Goal: Task Accomplishment & Management: Manage account settings

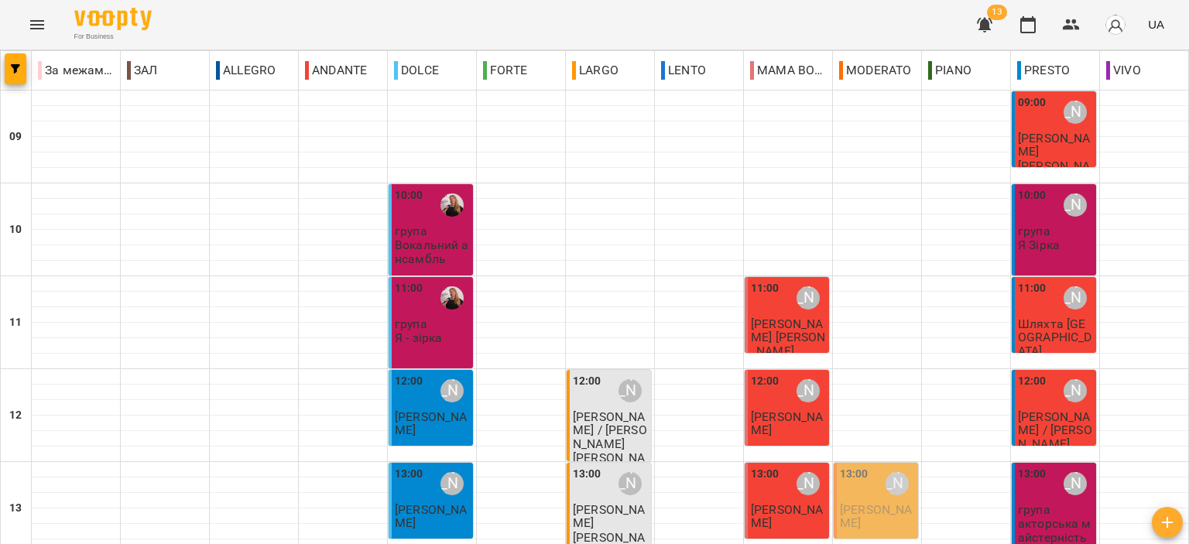
scroll to position [232, 0]
click at [849, 503] on span "[PERSON_NAME]" at bounding box center [876, 517] width 72 height 28
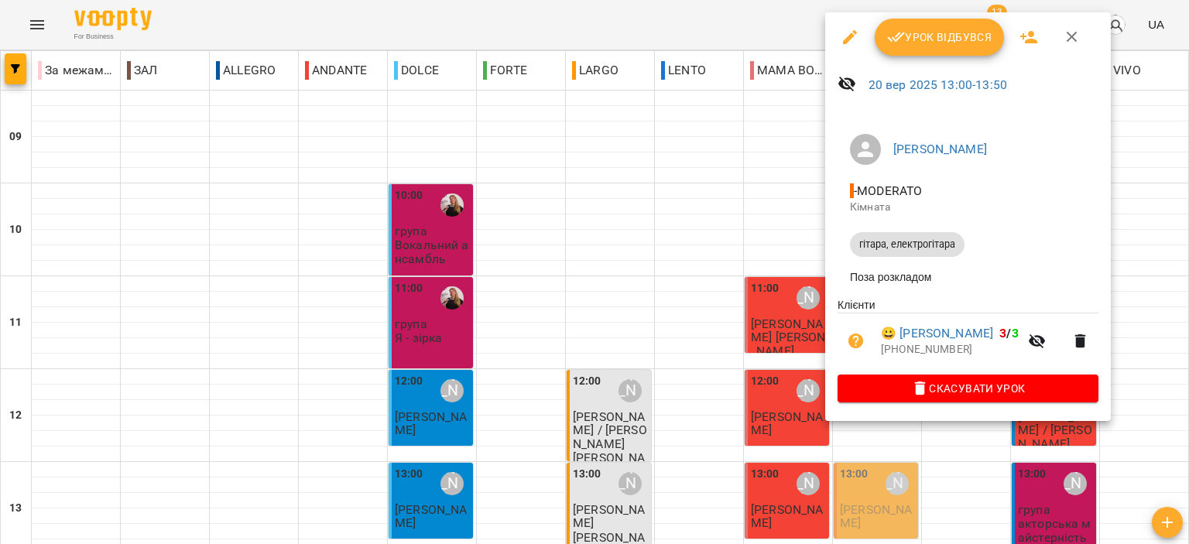
click at [927, 39] on span "Урок відбувся" at bounding box center [939, 37] width 105 height 19
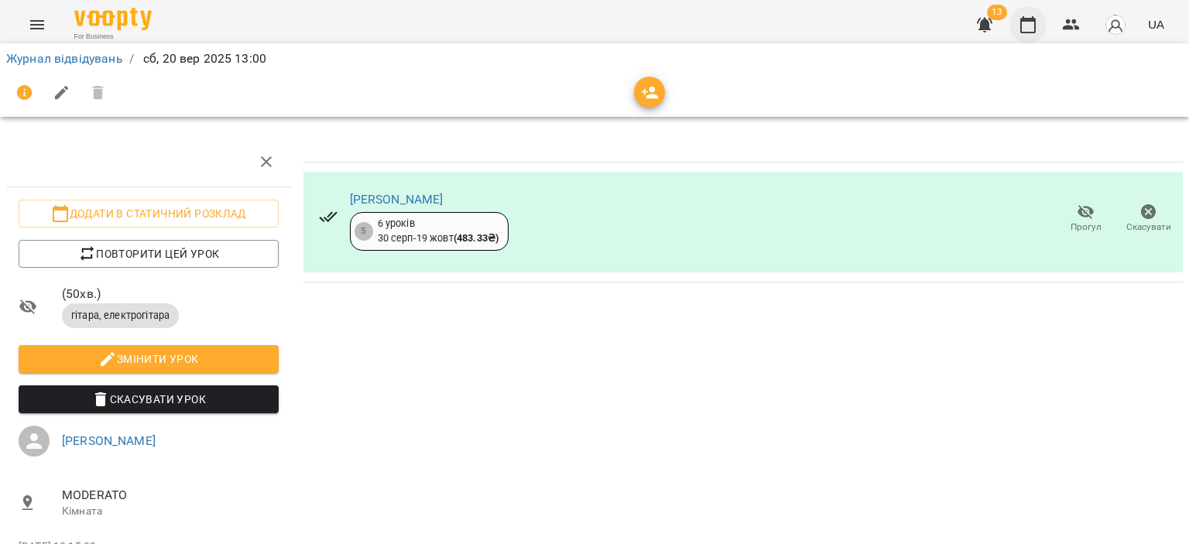
click at [1030, 27] on icon "button" at bounding box center [1028, 24] width 19 height 19
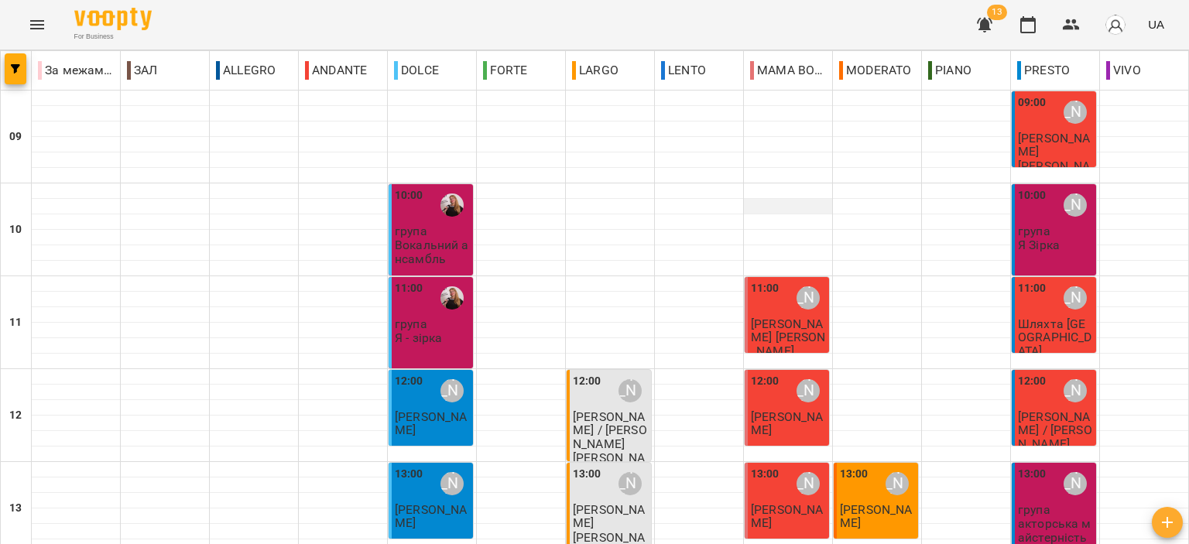
scroll to position [310, 0]
click at [976, 34] on button "button" at bounding box center [984, 24] width 37 height 37
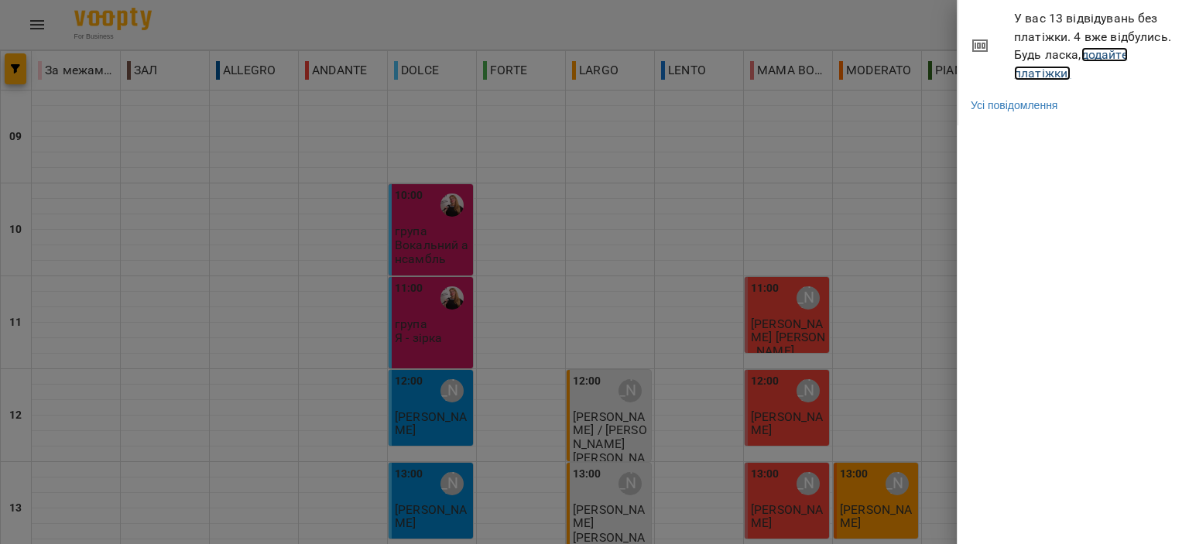
click at [1051, 66] on link "додайте платіжки!" at bounding box center [1071, 63] width 114 height 33
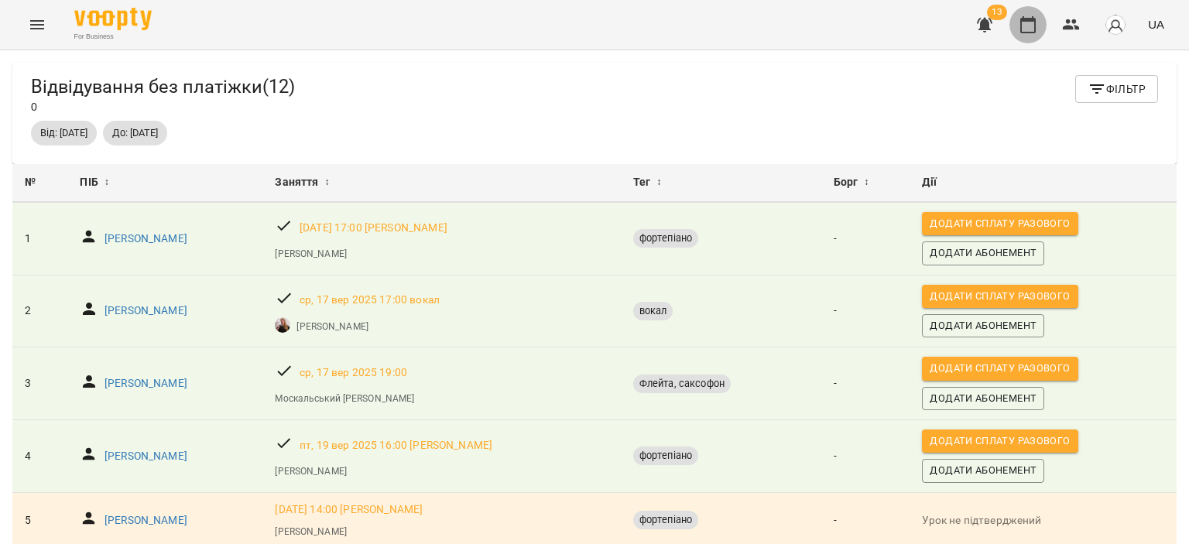
click at [1022, 27] on icon "button" at bounding box center [1028, 24] width 15 height 17
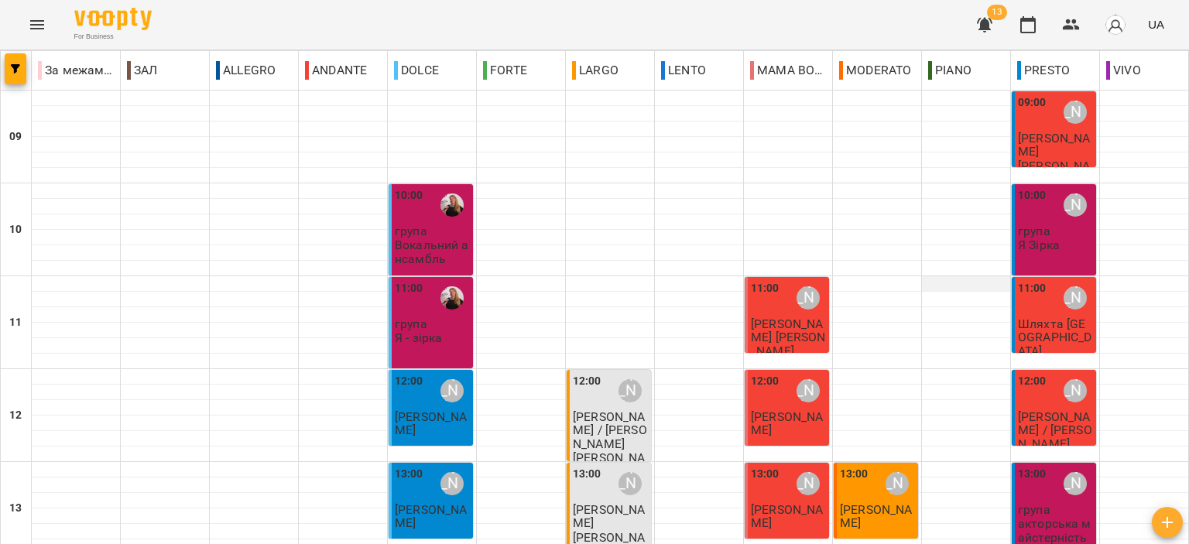
scroll to position [232, 0]
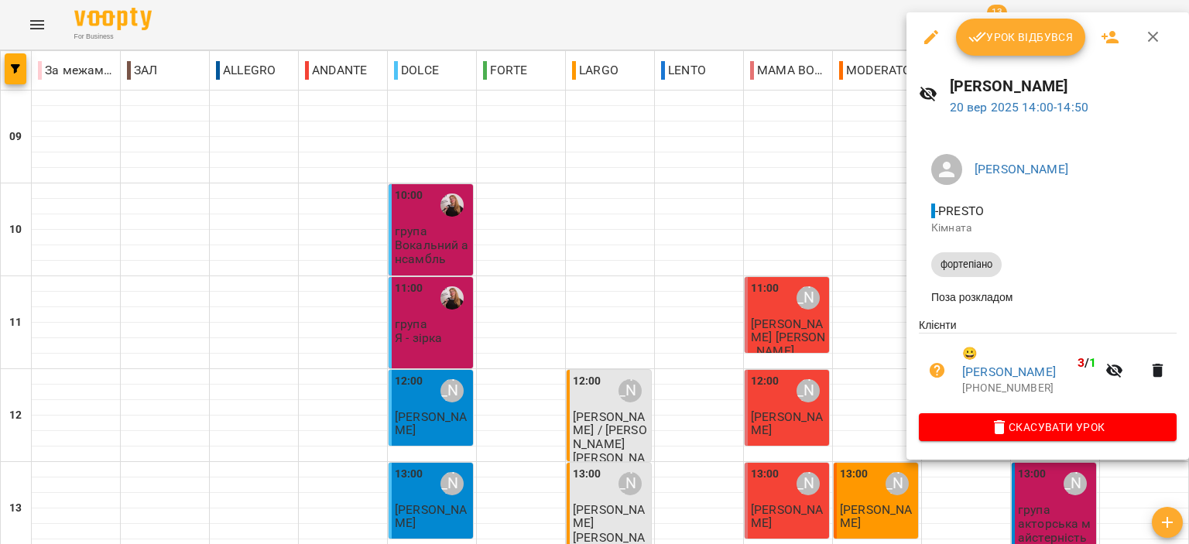
click at [1030, 35] on span "Урок відбувся" at bounding box center [1021, 37] width 105 height 19
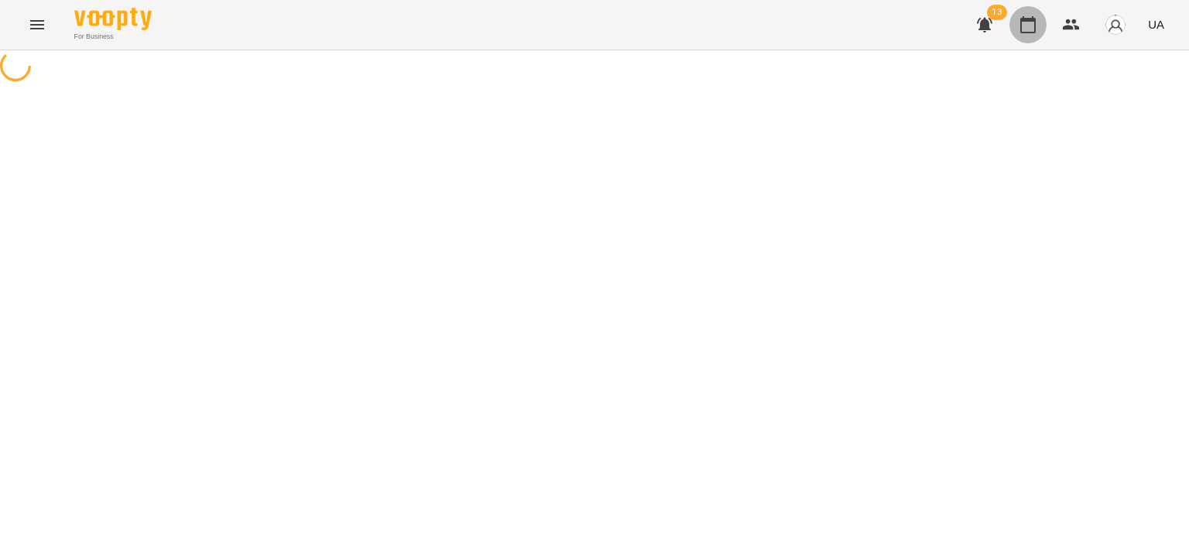
click at [1035, 24] on icon "button" at bounding box center [1028, 24] width 19 height 19
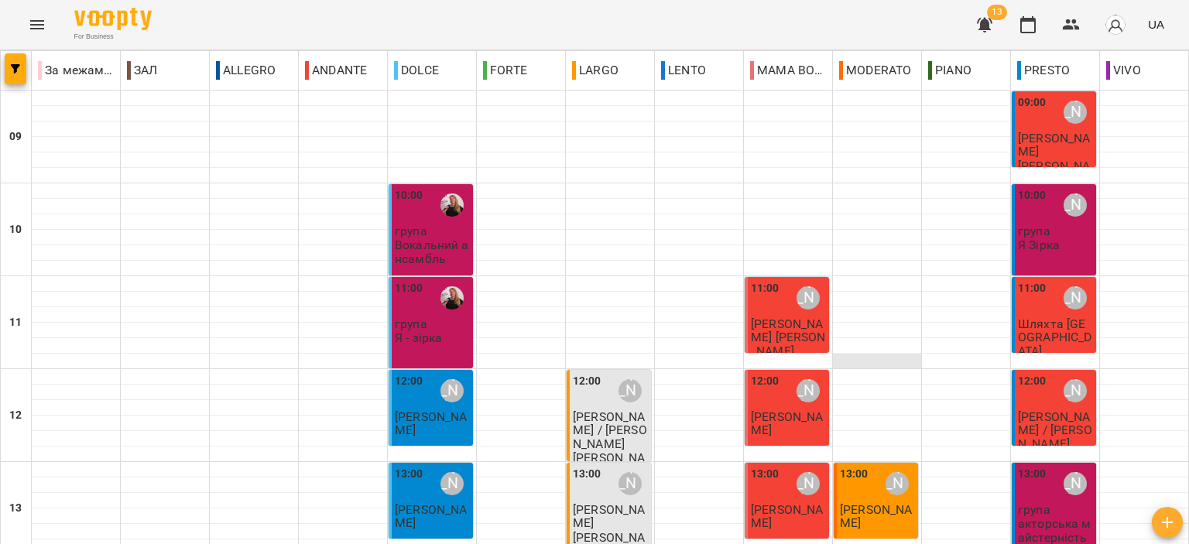
scroll to position [232, 0]
click at [598, 410] on span "[PERSON_NAME] / [PERSON_NAME]" at bounding box center [610, 431] width 74 height 42
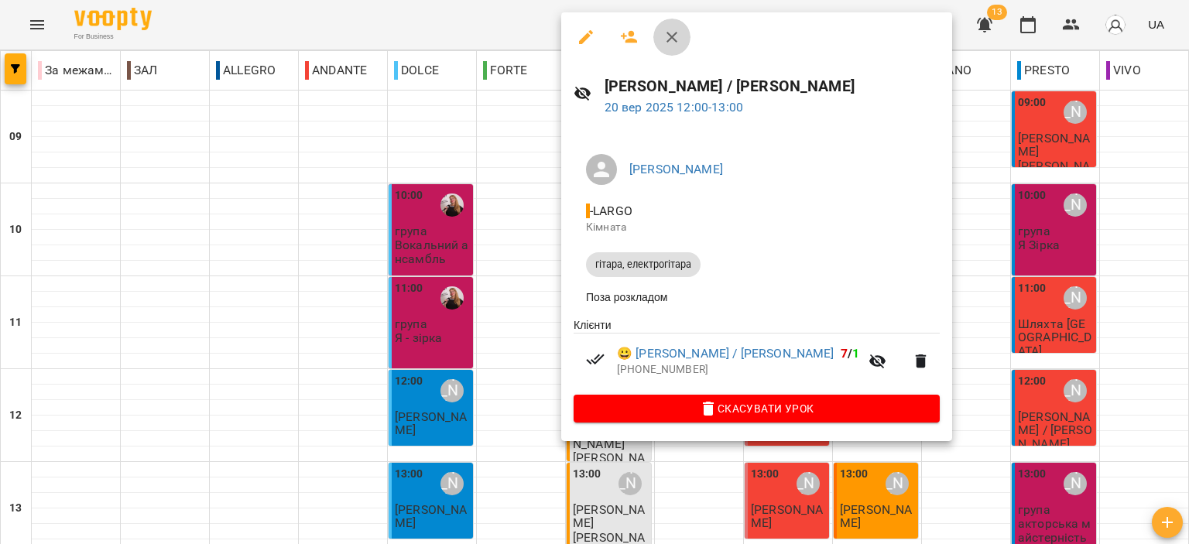
click at [674, 48] on button "button" at bounding box center [672, 37] width 37 height 37
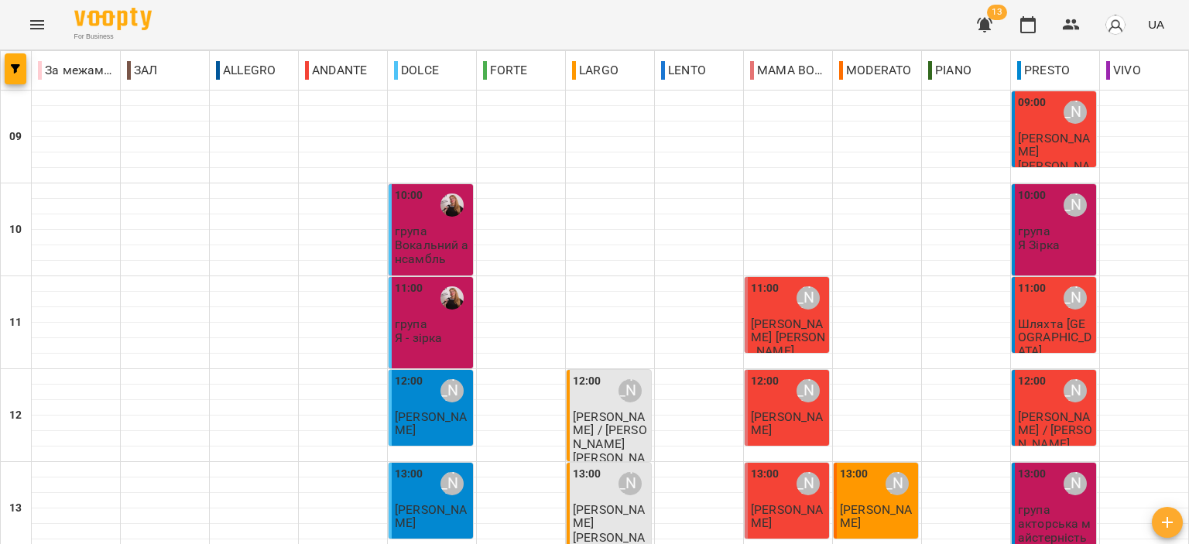
click at [1048, 410] on span "[PERSON_NAME] / [PERSON_NAME]" at bounding box center [1055, 431] width 74 height 42
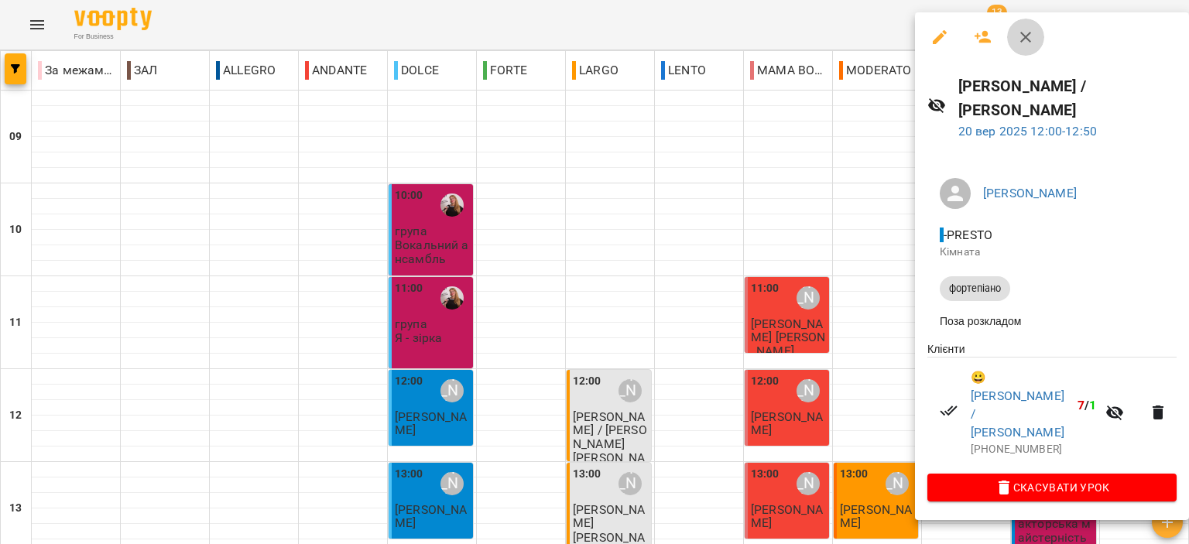
click at [1021, 46] on icon "button" at bounding box center [1026, 37] width 19 height 19
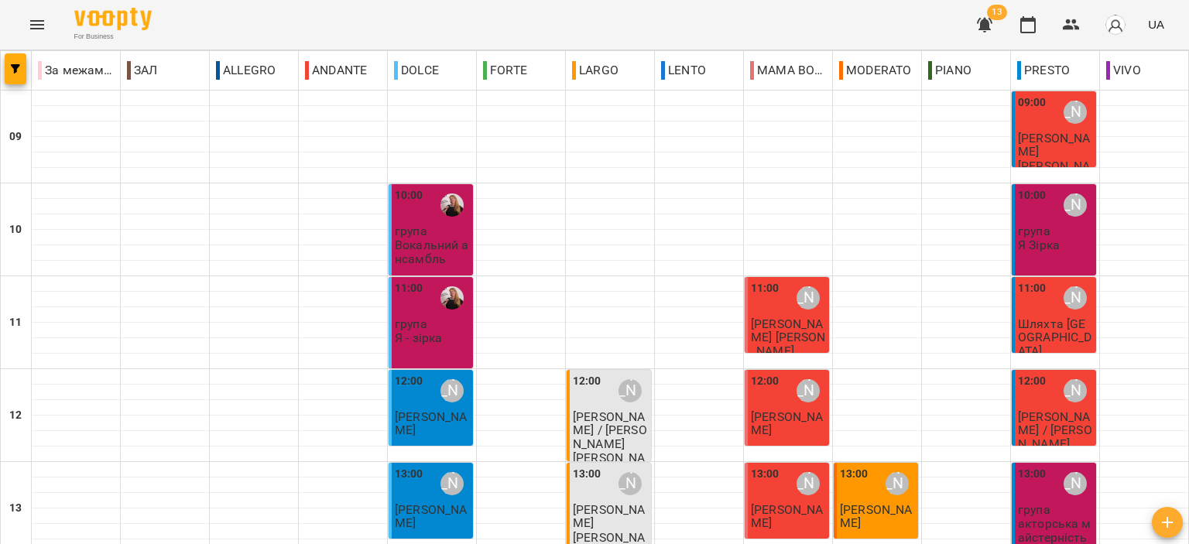
scroll to position [387, 0]
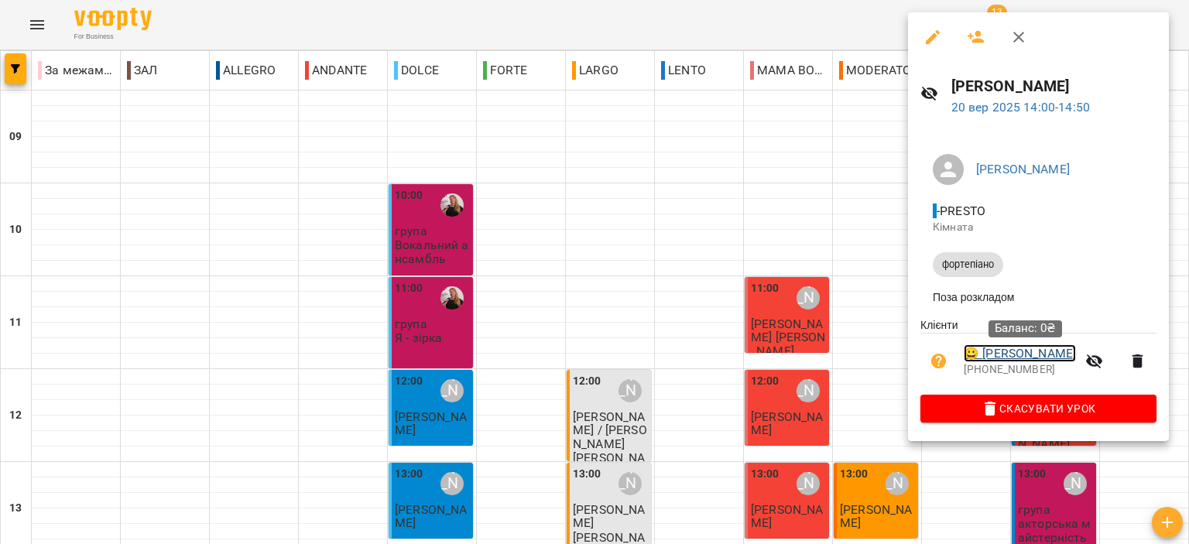
click at [1059, 355] on link "😀 Маленко Дмитро" at bounding box center [1020, 354] width 112 height 19
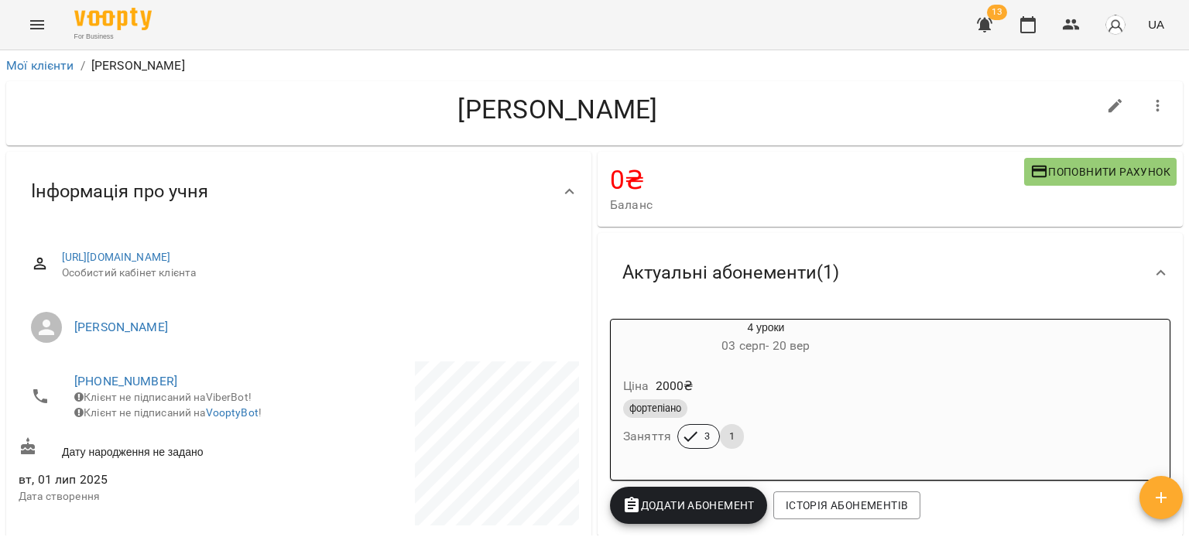
click at [867, 380] on div "Ціна 2000 ₴" at bounding box center [766, 386] width 292 height 28
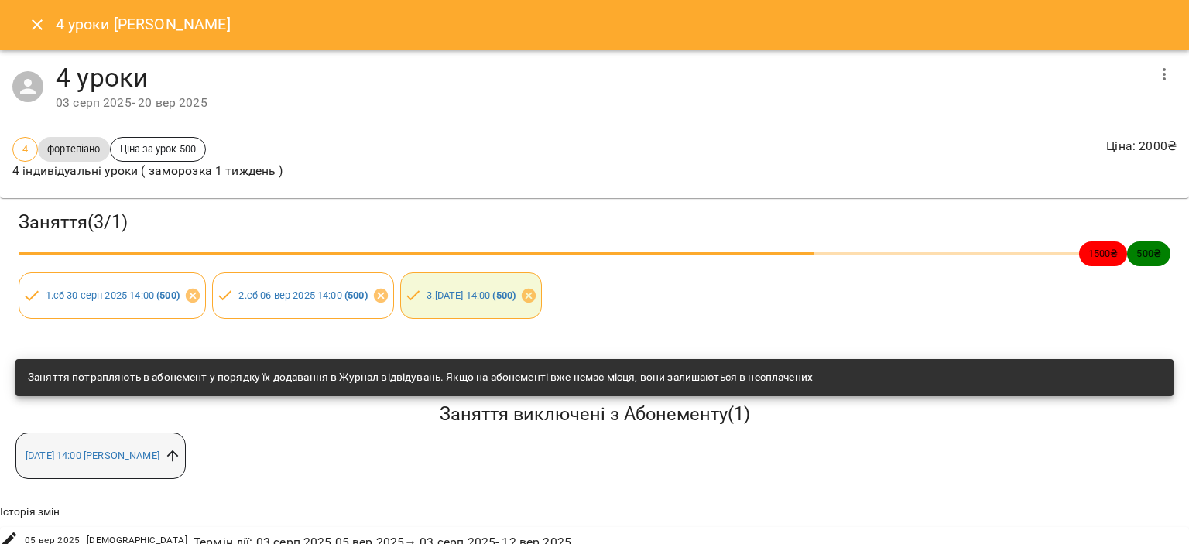
click at [181, 456] on icon at bounding box center [172, 456] width 17 height 17
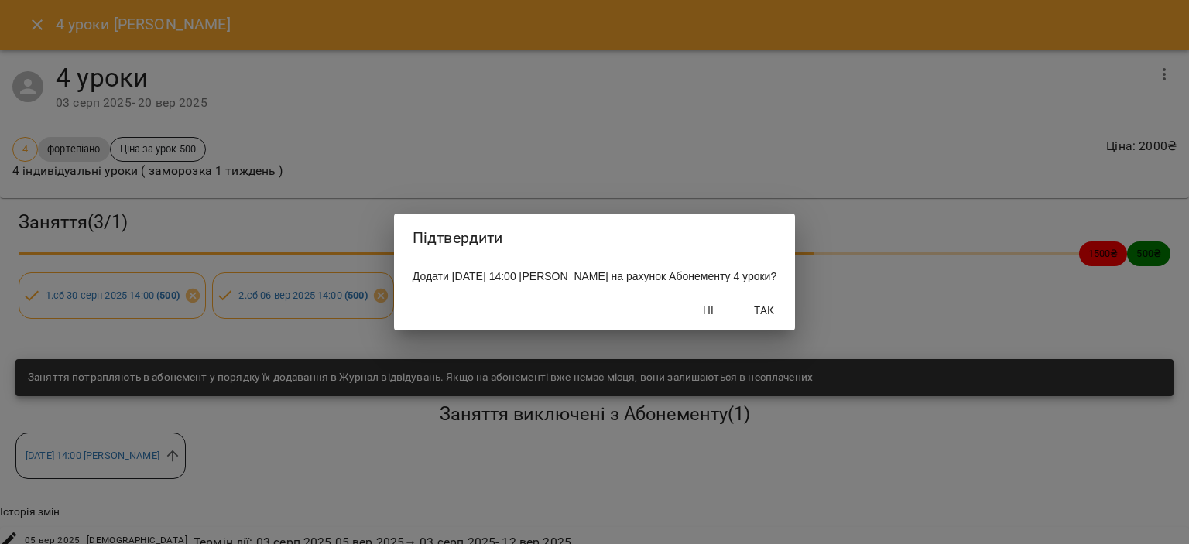
click at [783, 320] on span "Так" at bounding box center [764, 310] width 37 height 19
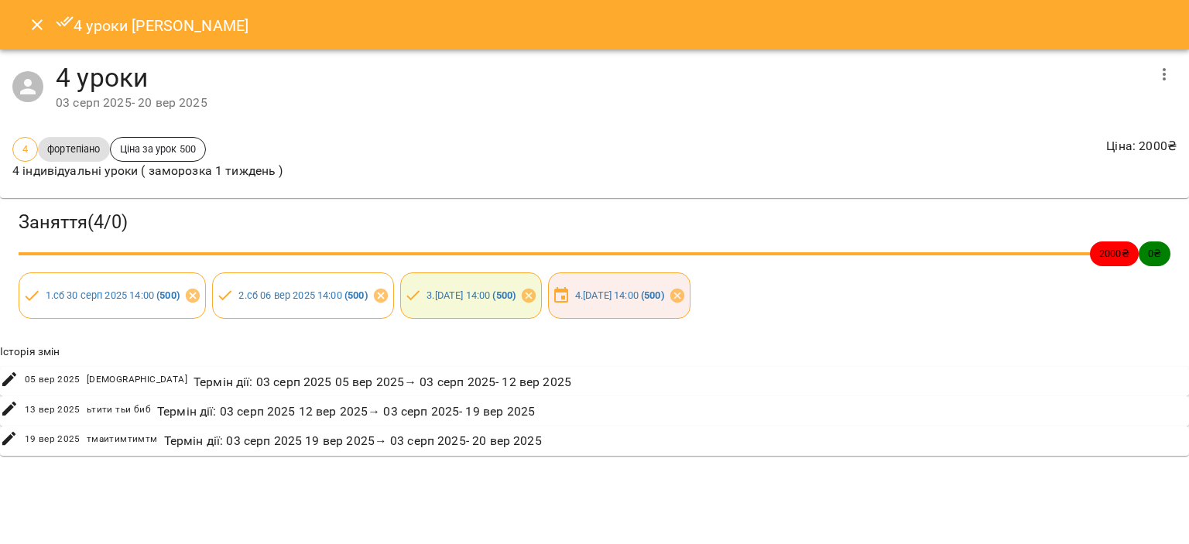
click at [31, 19] on icon "Close" at bounding box center [37, 24] width 19 height 19
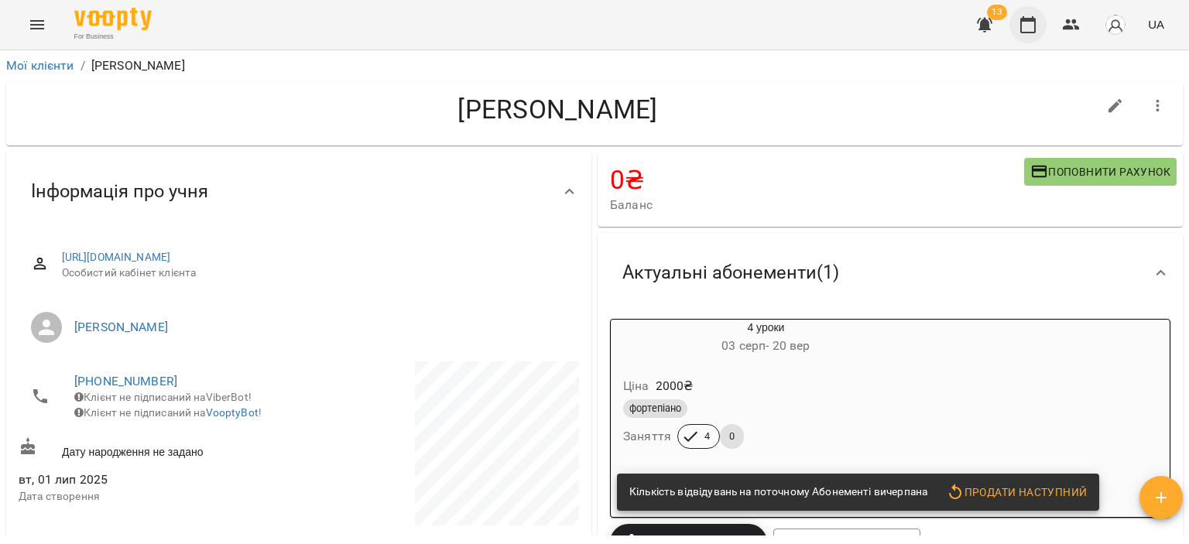
click at [1030, 25] on icon "button" at bounding box center [1028, 24] width 19 height 19
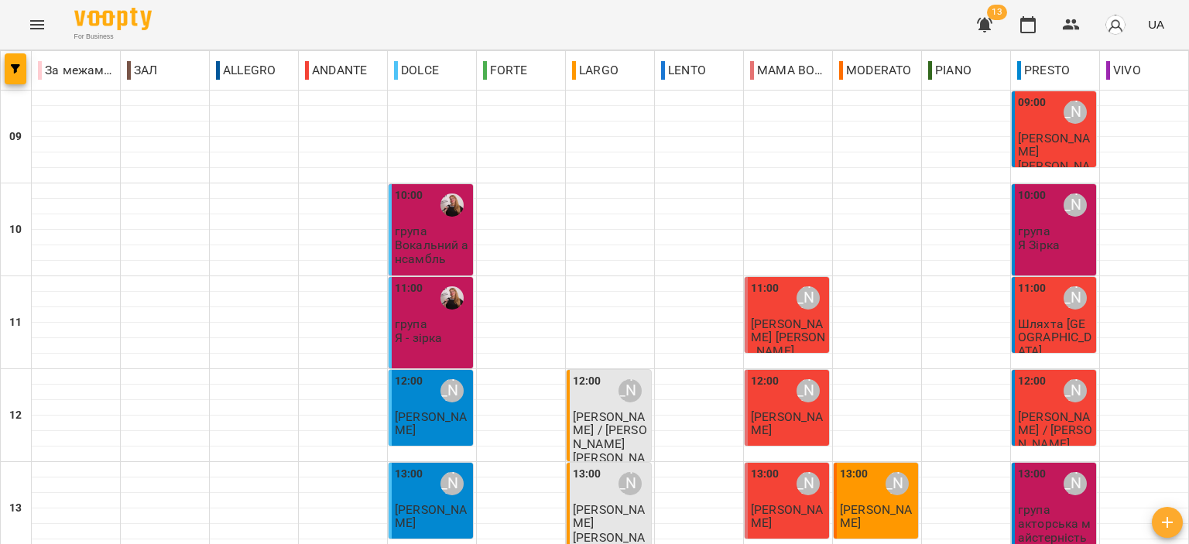
scroll to position [310, 0]
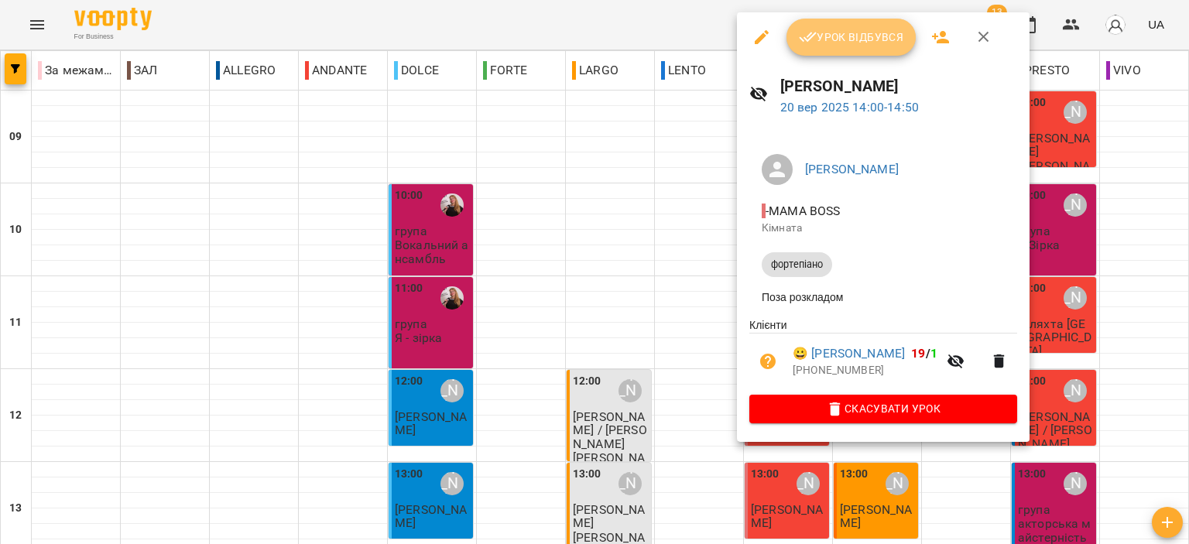
click at [824, 45] on span "Урок відбувся" at bounding box center [851, 37] width 105 height 19
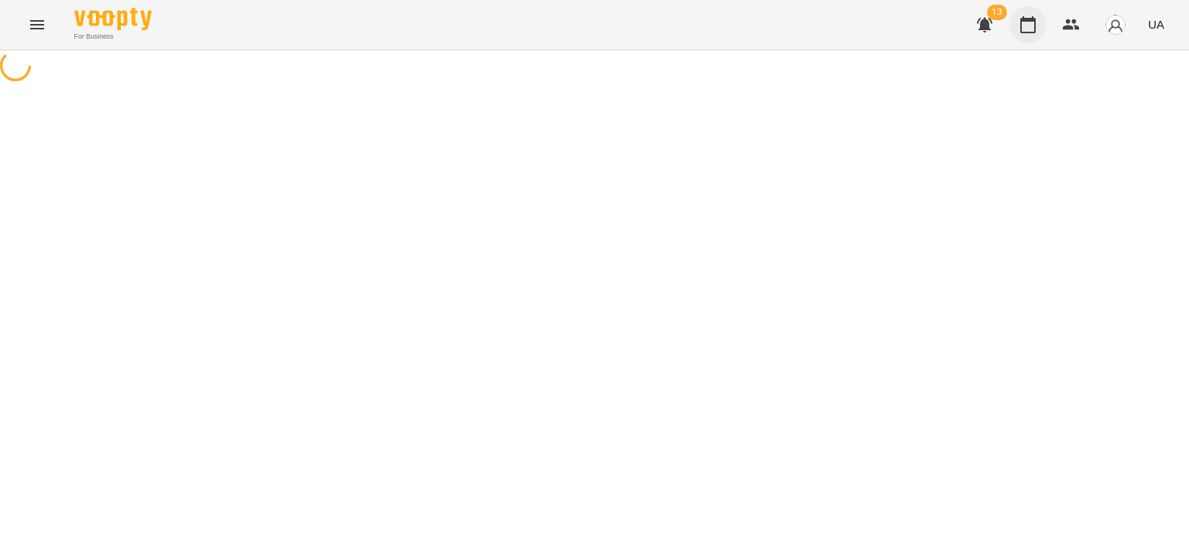
click at [1024, 18] on icon "button" at bounding box center [1028, 24] width 15 height 17
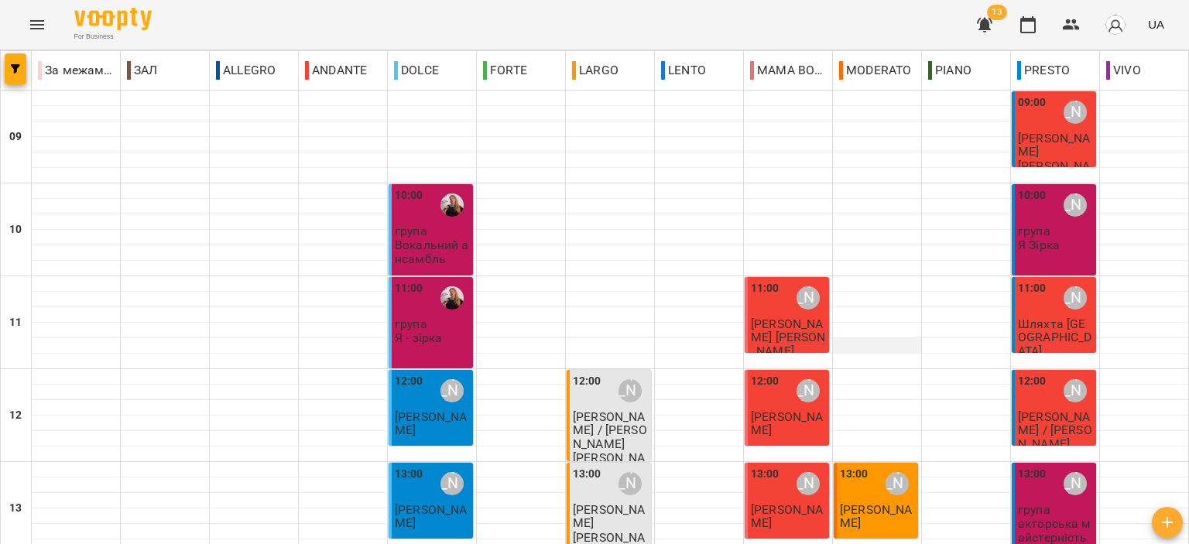
scroll to position [387, 0]
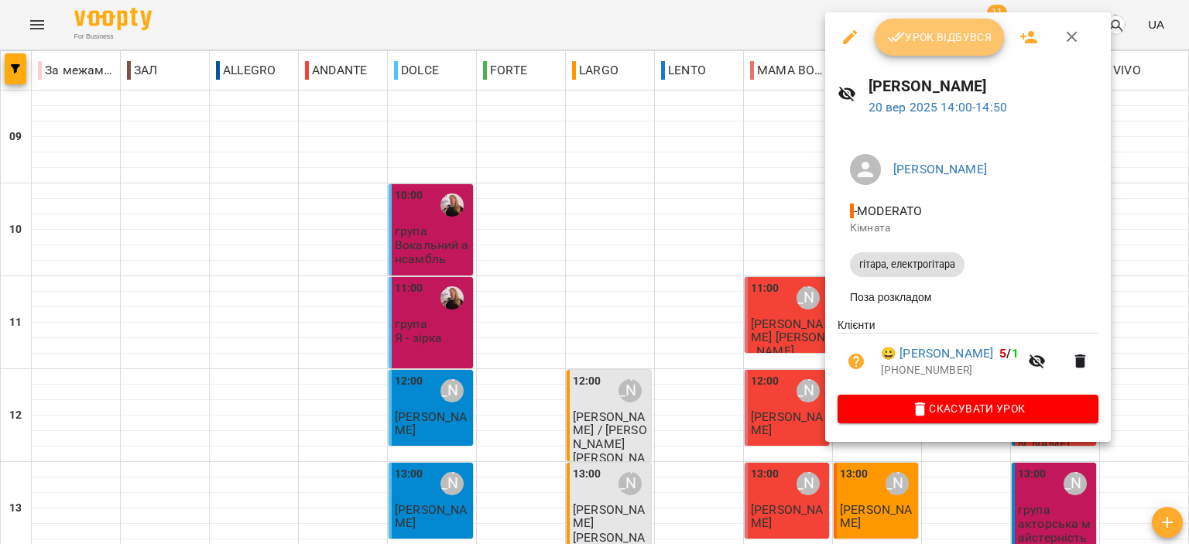
click at [922, 35] on span "Урок відбувся" at bounding box center [939, 37] width 105 height 19
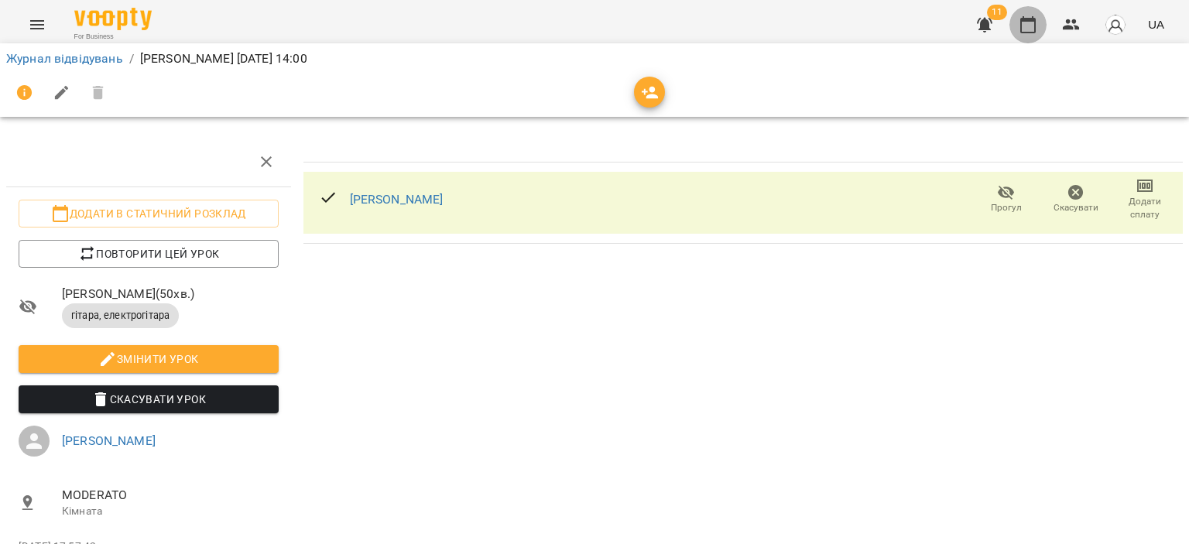
click at [1040, 9] on button "button" at bounding box center [1028, 24] width 37 height 37
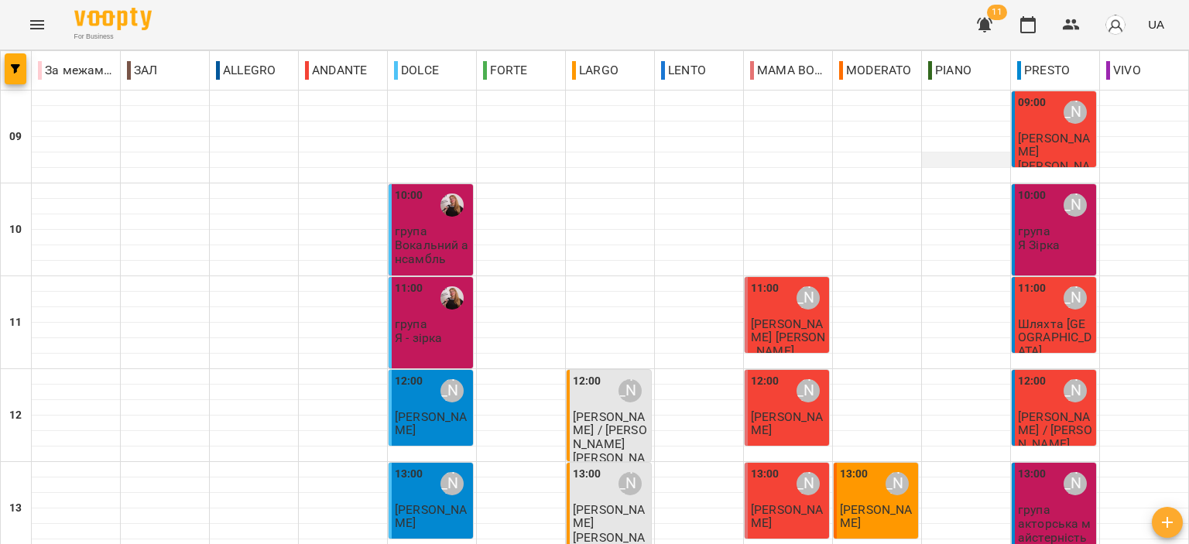
scroll to position [387, 0]
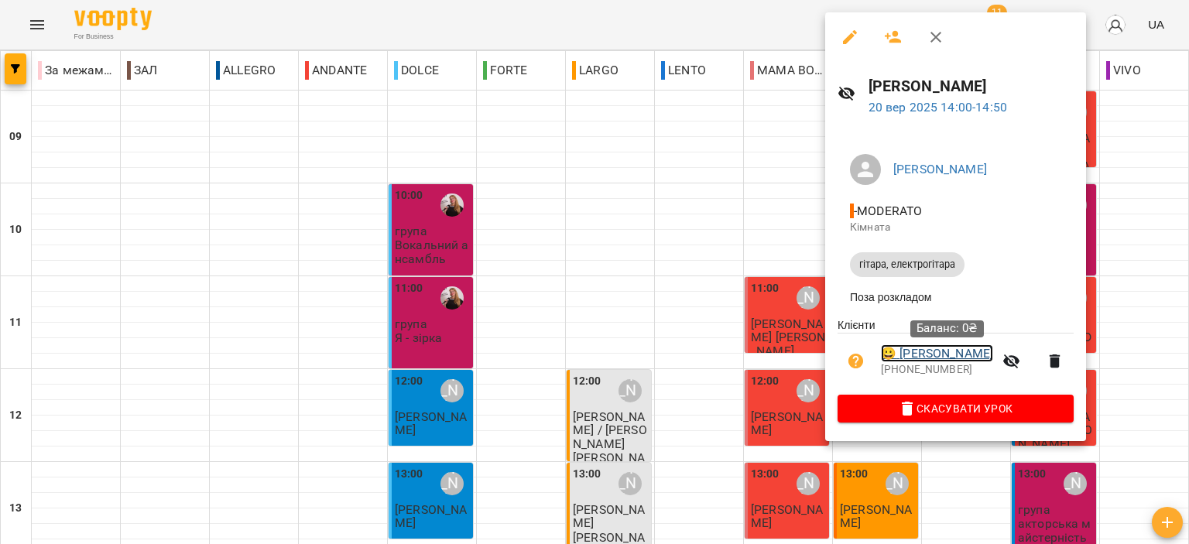
click at [934, 352] on link "😀 [PERSON_NAME]" at bounding box center [937, 354] width 112 height 19
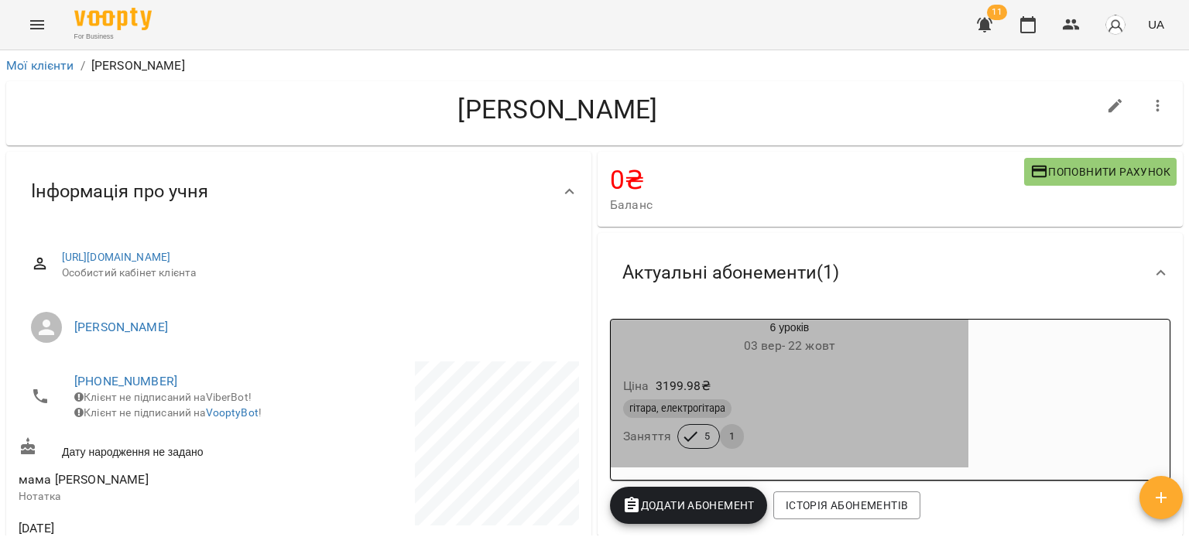
click at [873, 418] on div "гітара, електрогітара" at bounding box center [789, 409] width 333 height 19
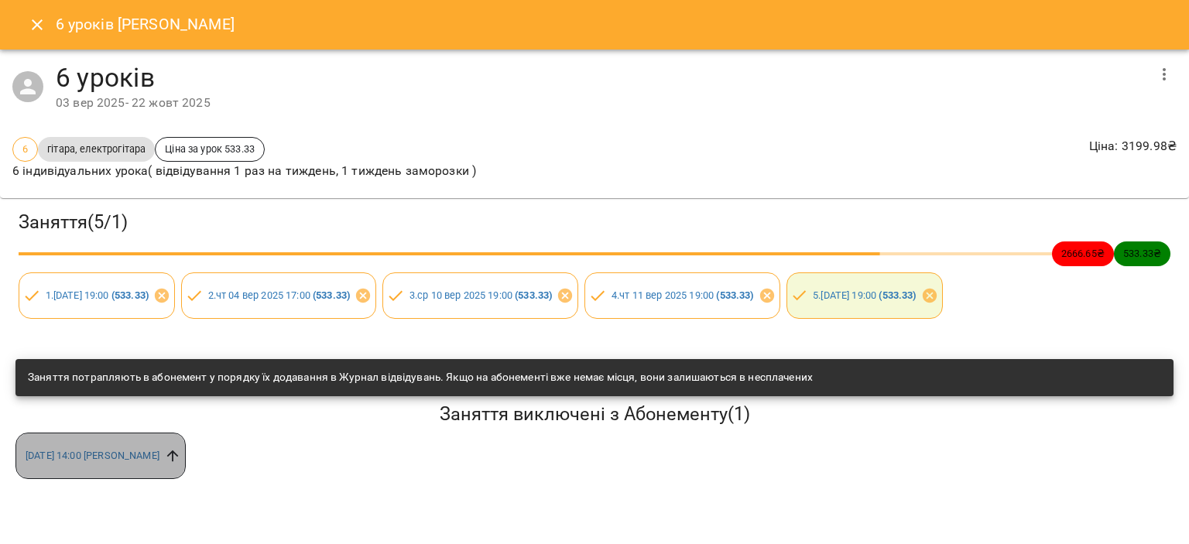
click at [181, 456] on icon at bounding box center [172, 456] width 17 height 17
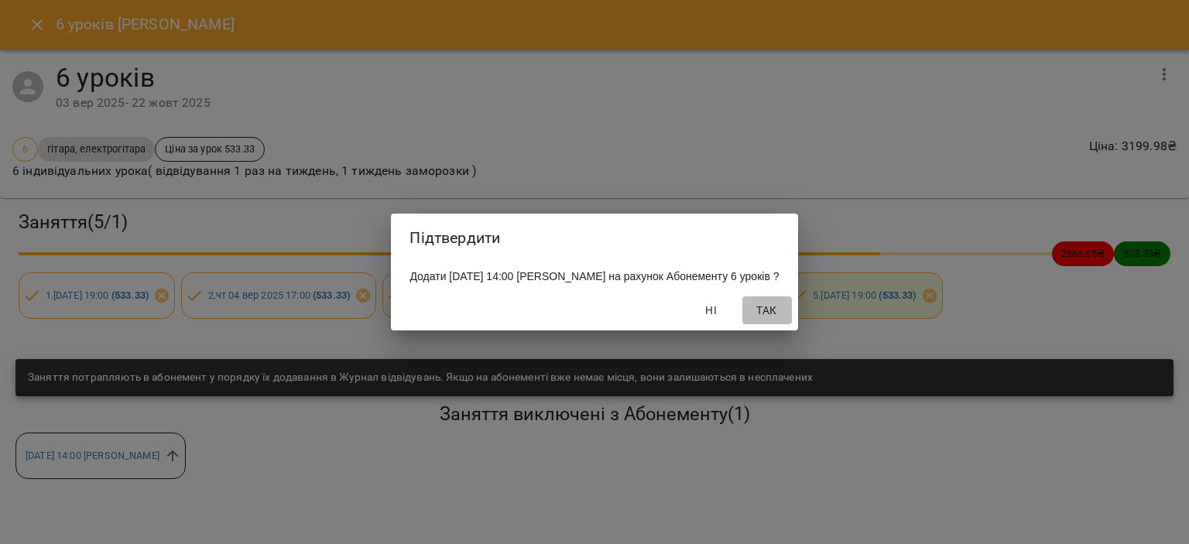
click at [778, 324] on button "Так" at bounding box center [768, 311] width 50 height 28
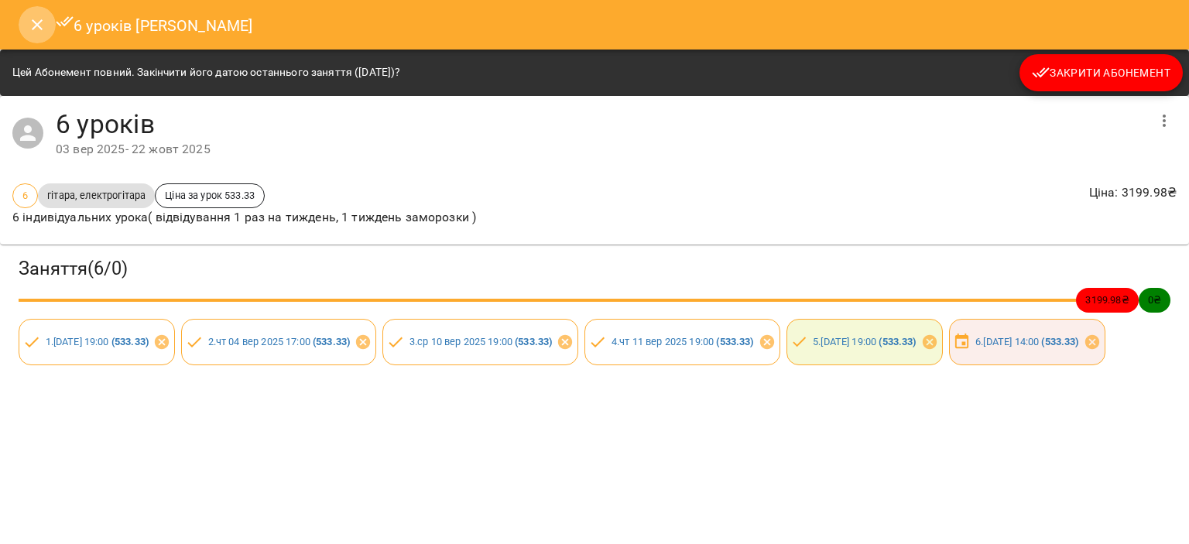
click at [35, 20] on icon "Close" at bounding box center [37, 24] width 19 height 19
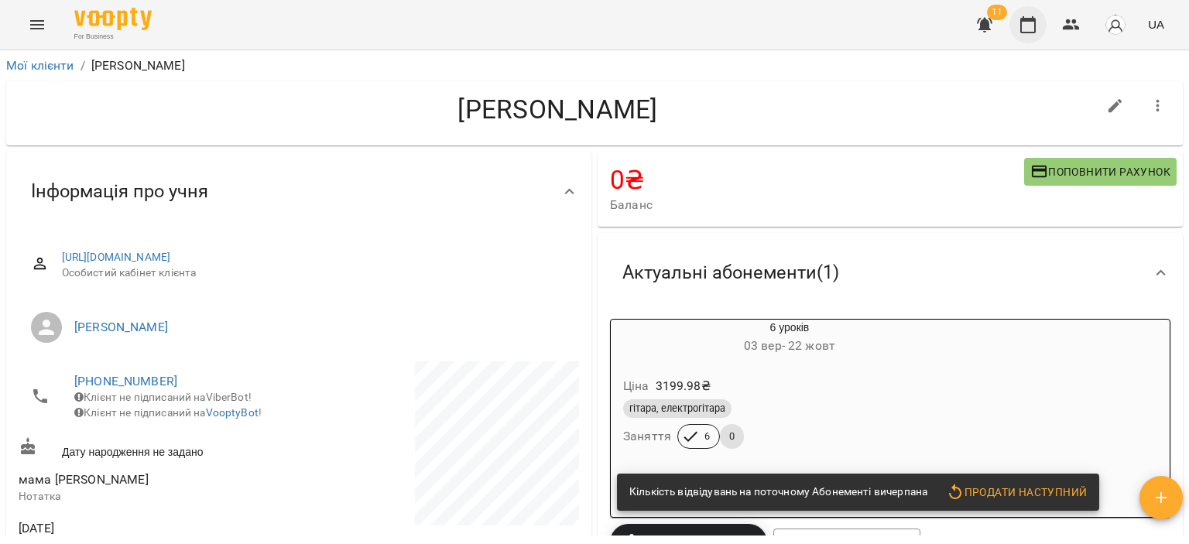
click at [1021, 29] on icon "button" at bounding box center [1028, 24] width 19 height 19
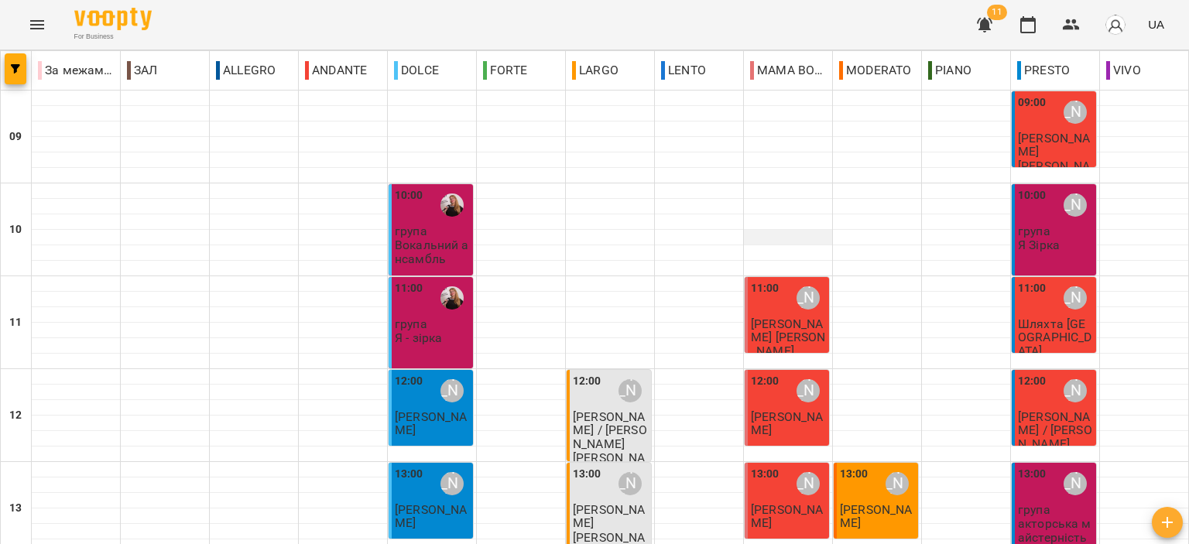
scroll to position [387, 0]
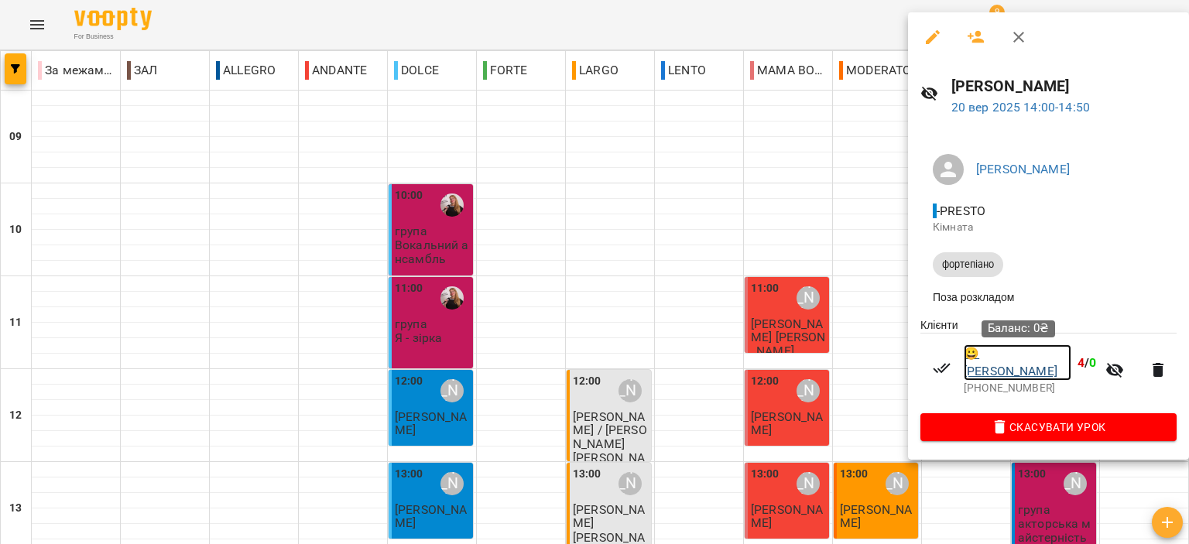
click at [1026, 362] on link "😀 Маленко Дмитро" at bounding box center [1018, 363] width 108 height 36
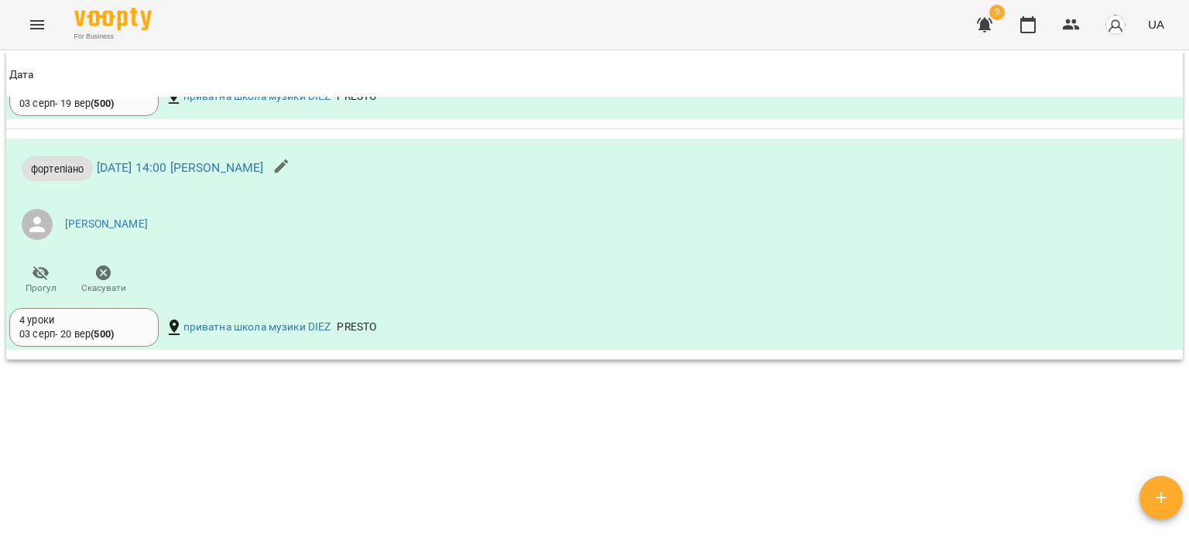
scroll to position [1103, 0]
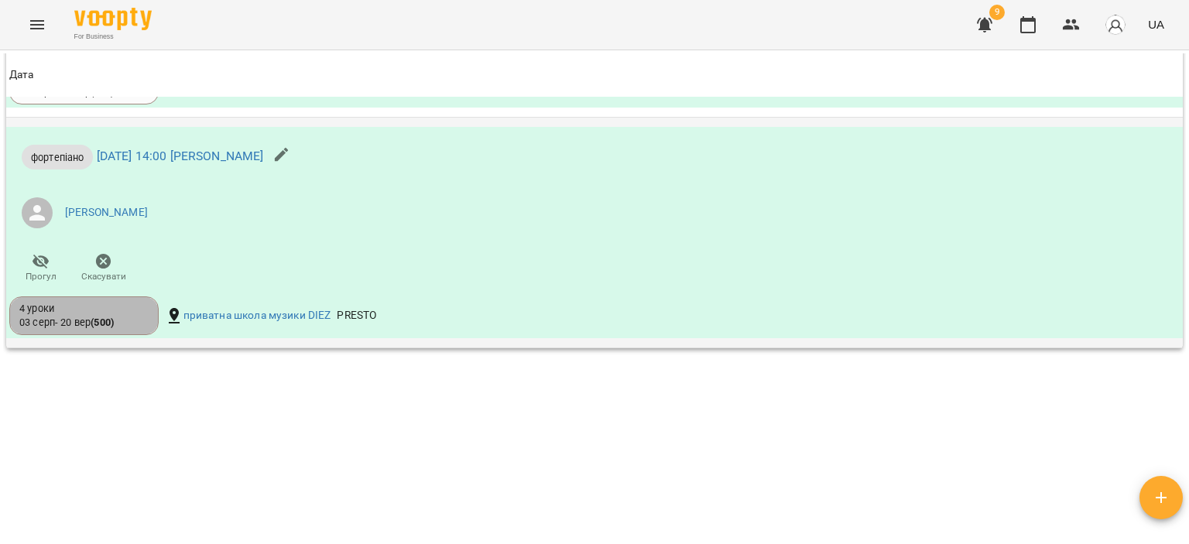
click at [117, 328] on div "4 уроки 03 серп - 20 вер ( 500 )" at bounding box center [83, 316] width 129 height 29
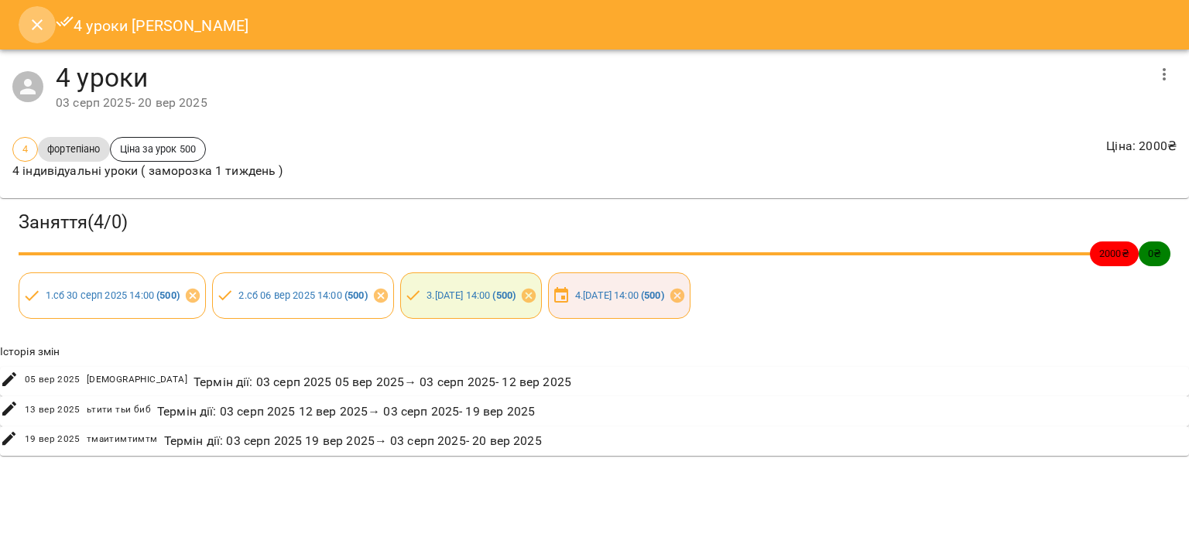
click at [31, 31] on icon "Close" at bounding box center [37, 24] width 19 height 19
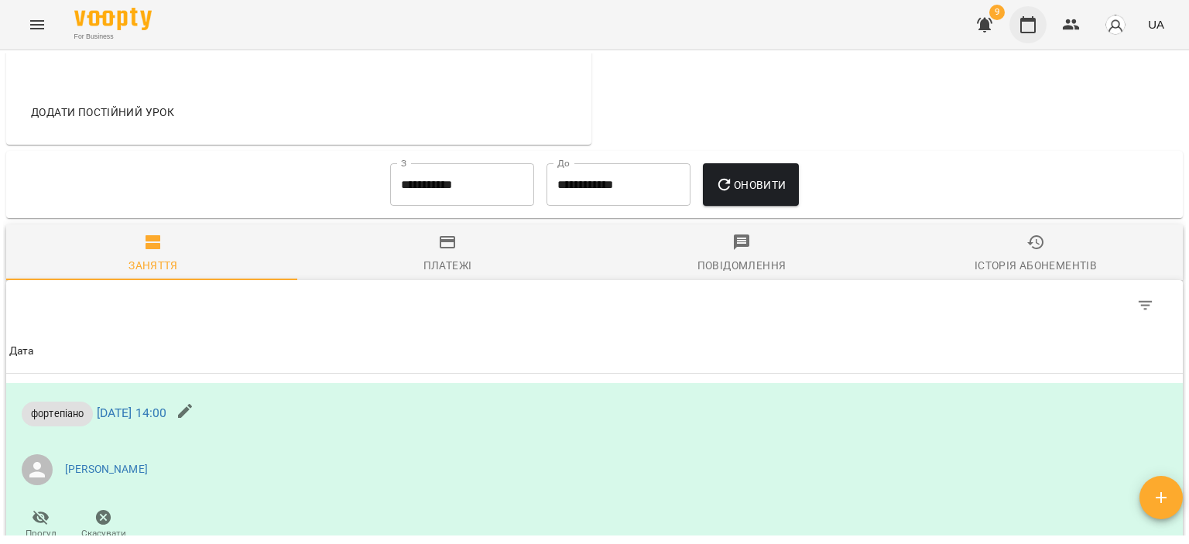
scroll to position [615, 0]
click at [1032, 25] on icon "button" at bounding box center [1028, 24] width 19 height 19
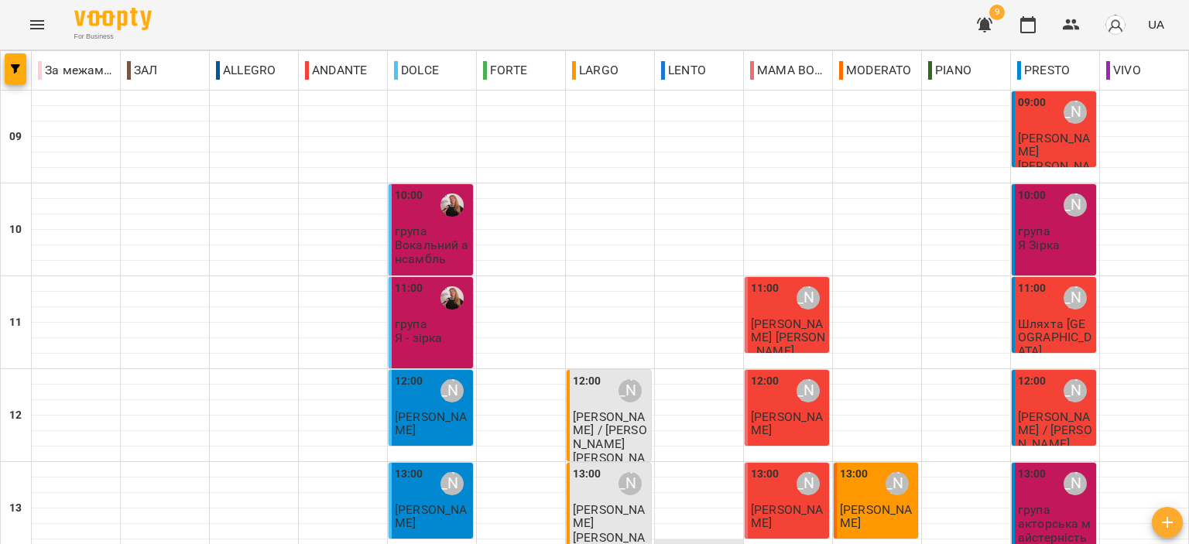
scroll to position [387, 0]
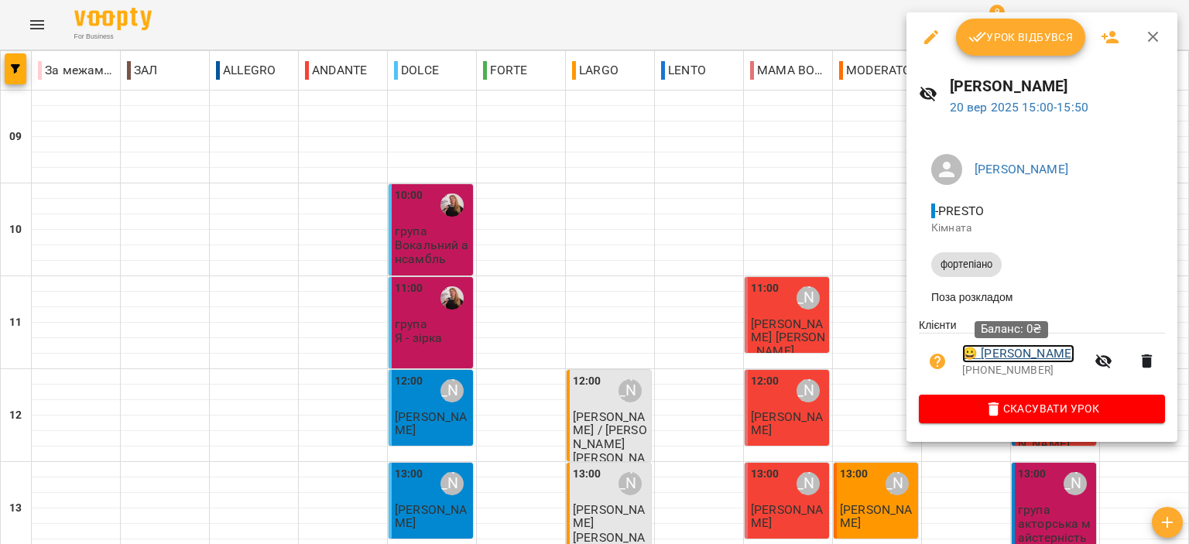
click at [1022, 359] on link "😀 Клюс Забава" at bounding box center [1019, 354] width 112 height 19
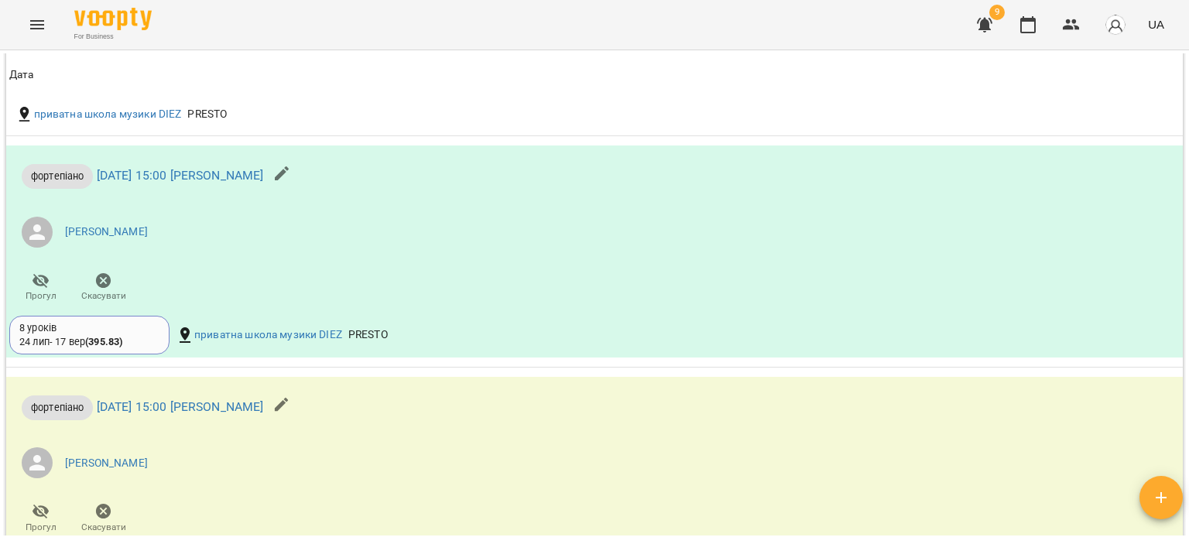
scroll to position [993, 0]
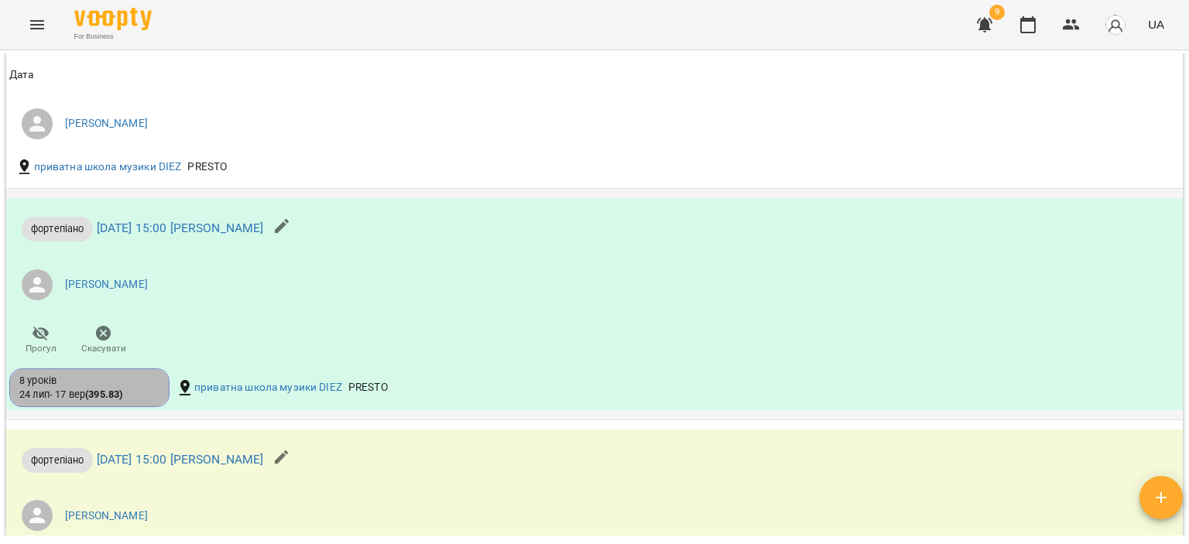
click at [122, 388] on div "8 уроків" at bounding box center [89, 381] width 140 height 14
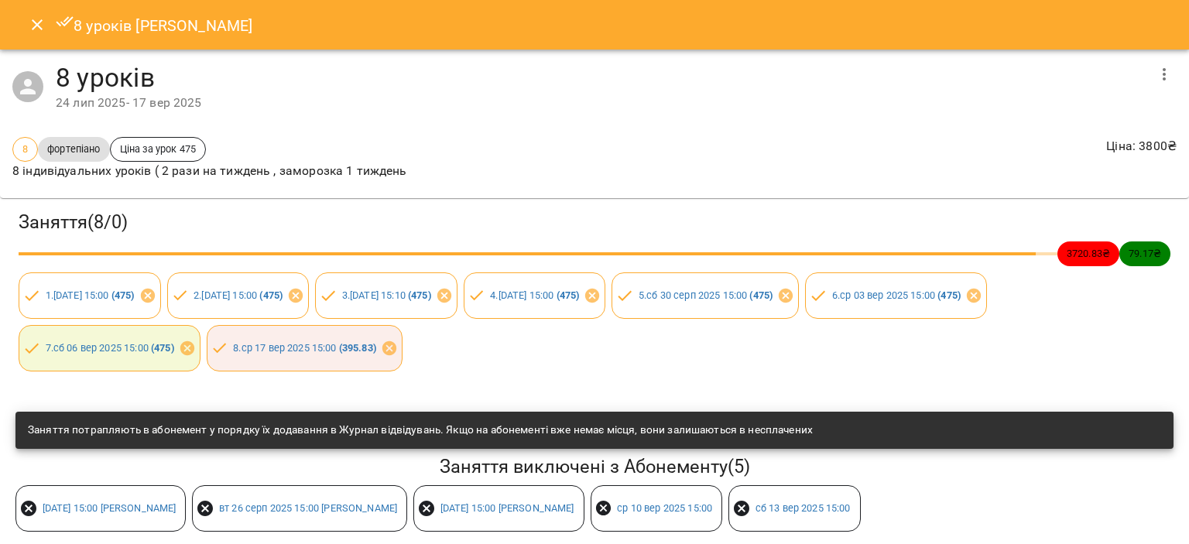
click at [38, 22] on icon "Close" at bounding box center [37, 24] width 11 height 11
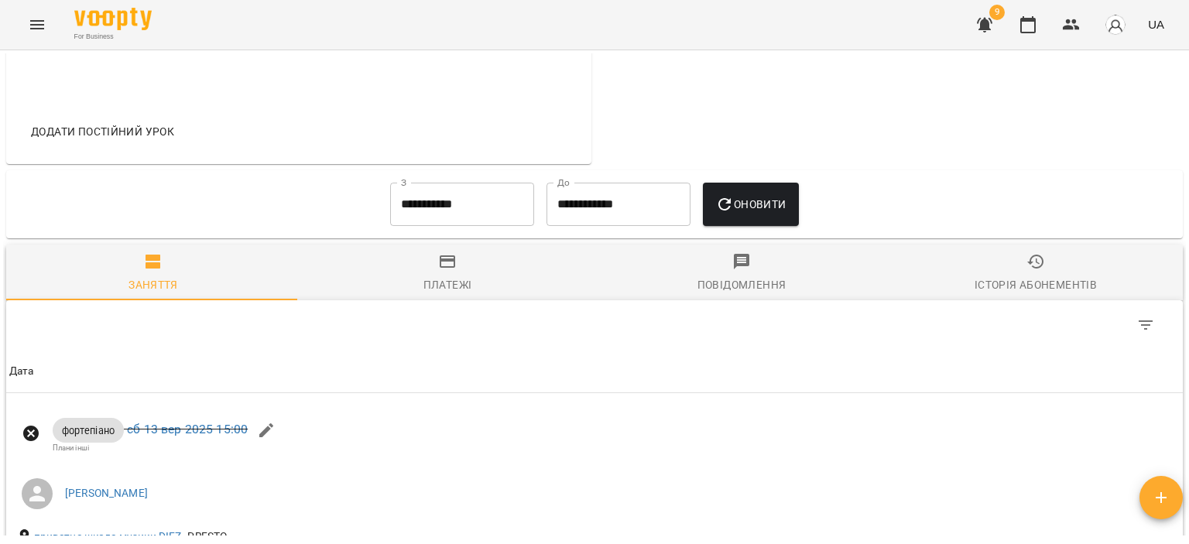
scroll to position [654, 0]
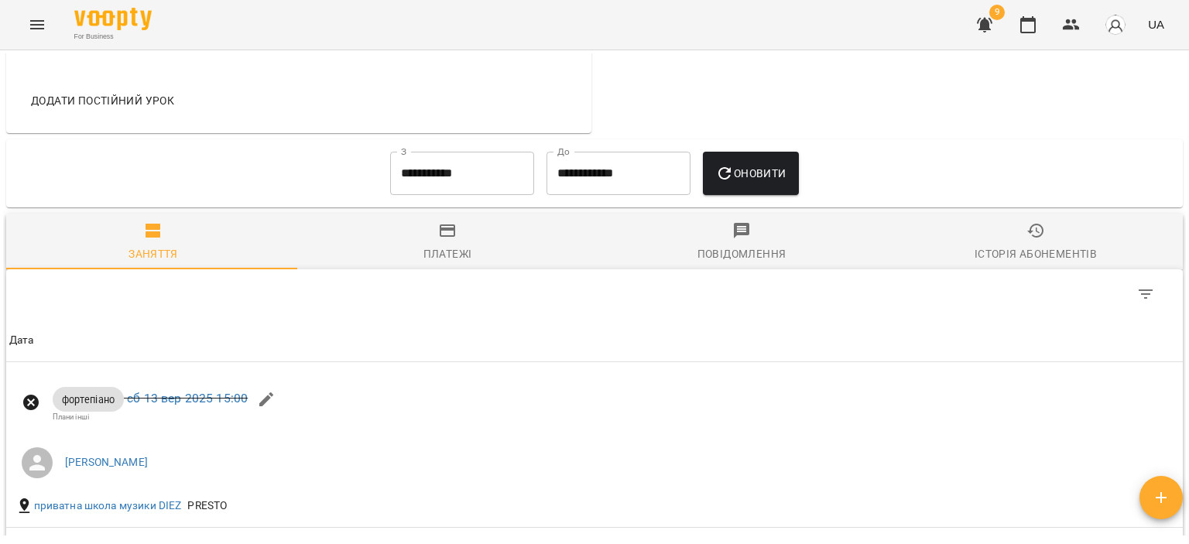
click at [1043, 10] on div "9 UA" at bounding box center [1068, 25] width 204 height 40
click at [1064, 5] on div "9 UA" at bounding box center [1068, 25] width 204 height 40
click at [1019, 31] on button "button" at bounding box center [1028, 24] width 37 height 37
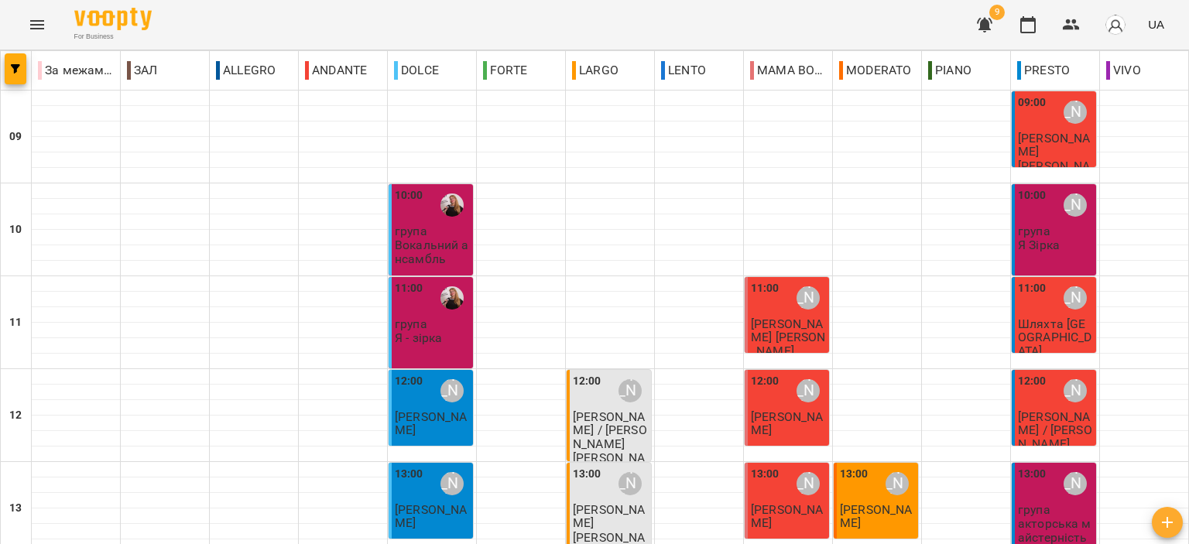
scroll to position [387, 0]
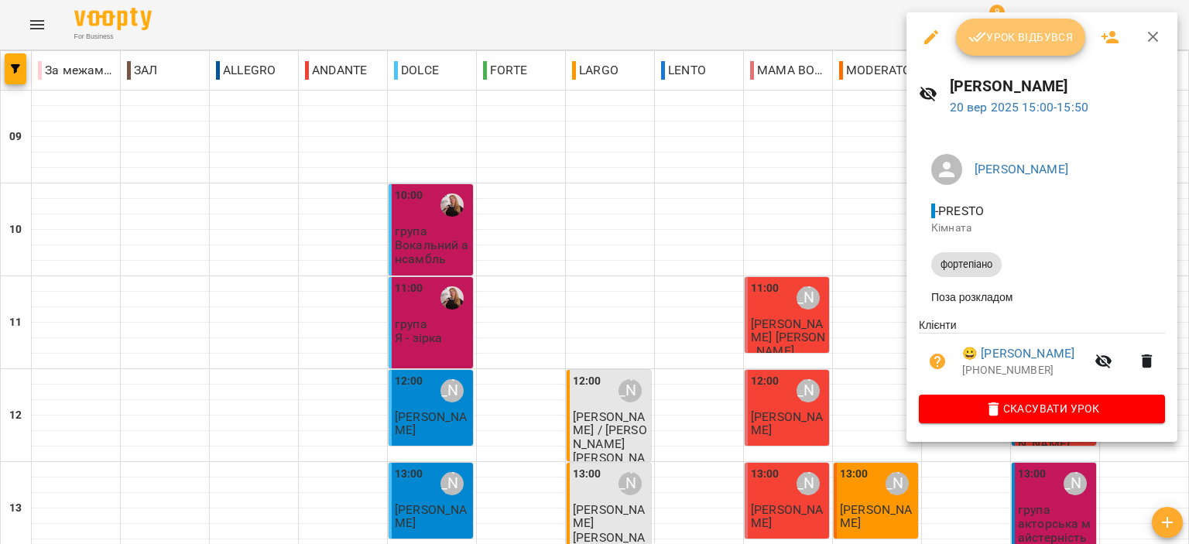
click at [1024, 45] on span "Урок відбувся" at bounding box center [1021, 37] width 105 height 19
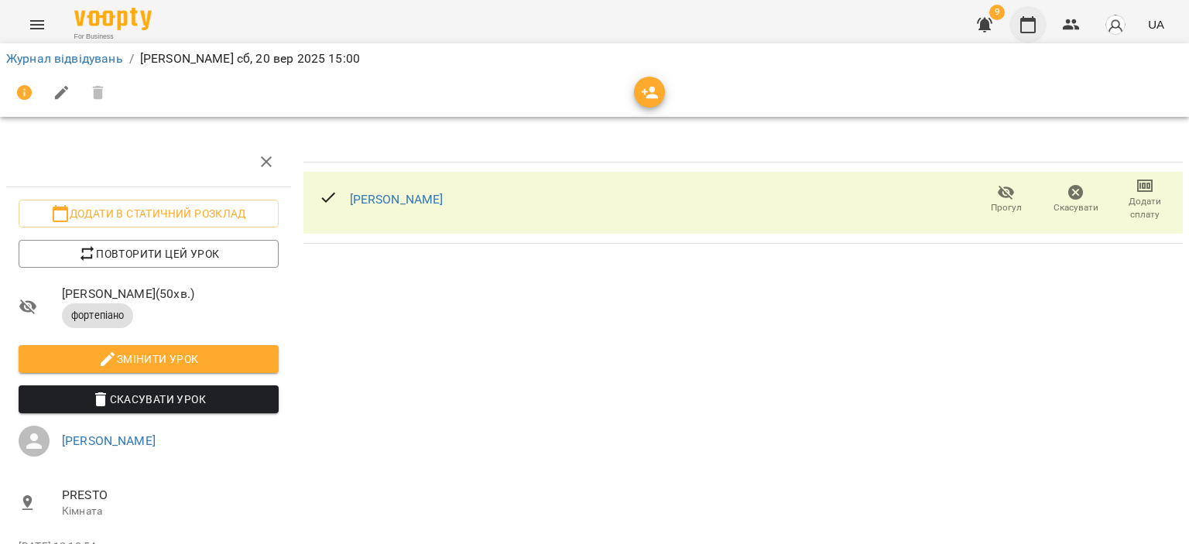
click at [1034, 30] on icon "button" at bounding box center [1028, 24] width 19 height 19
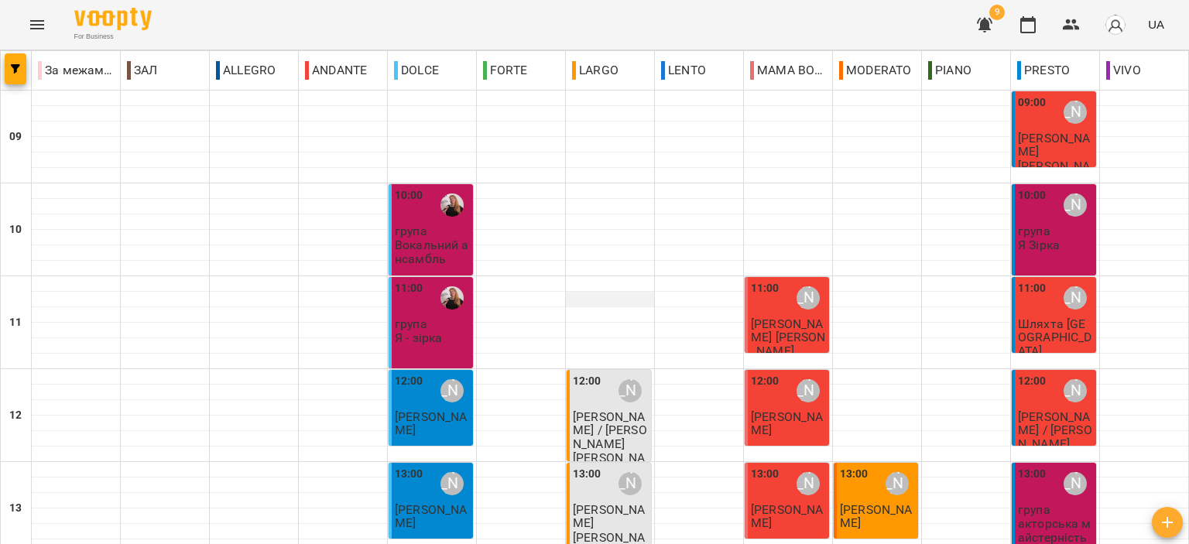
scroll to position [387, 0]
click at [980, 18] on icon "button" at bounding box center [985, 24] width 19 height 19
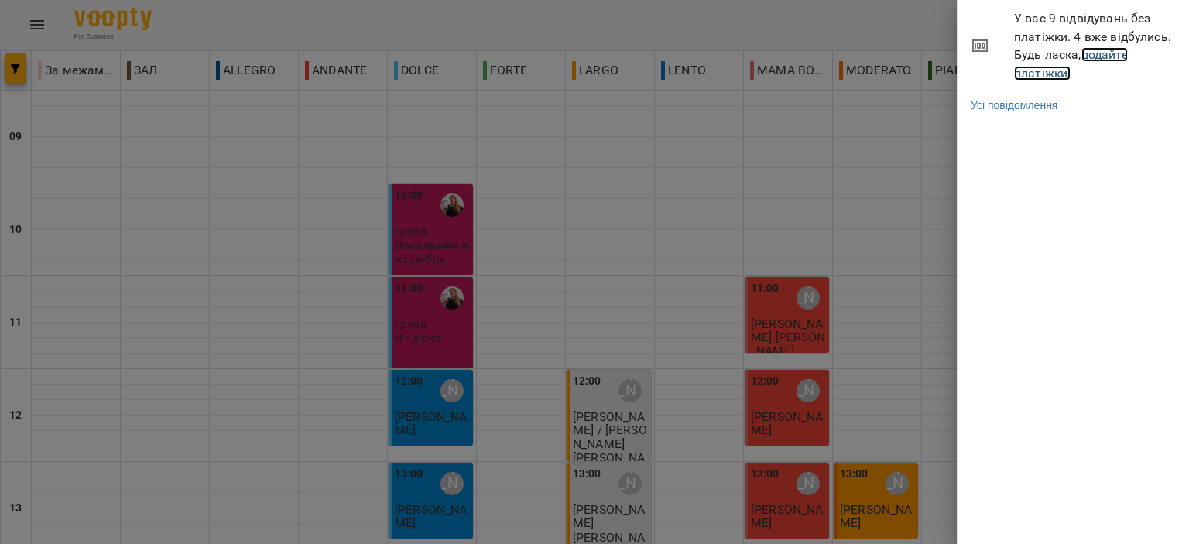
click at [1044, 70] on link "додайте платіжки!" at bounding box center [1071, 63] width 114 height 33
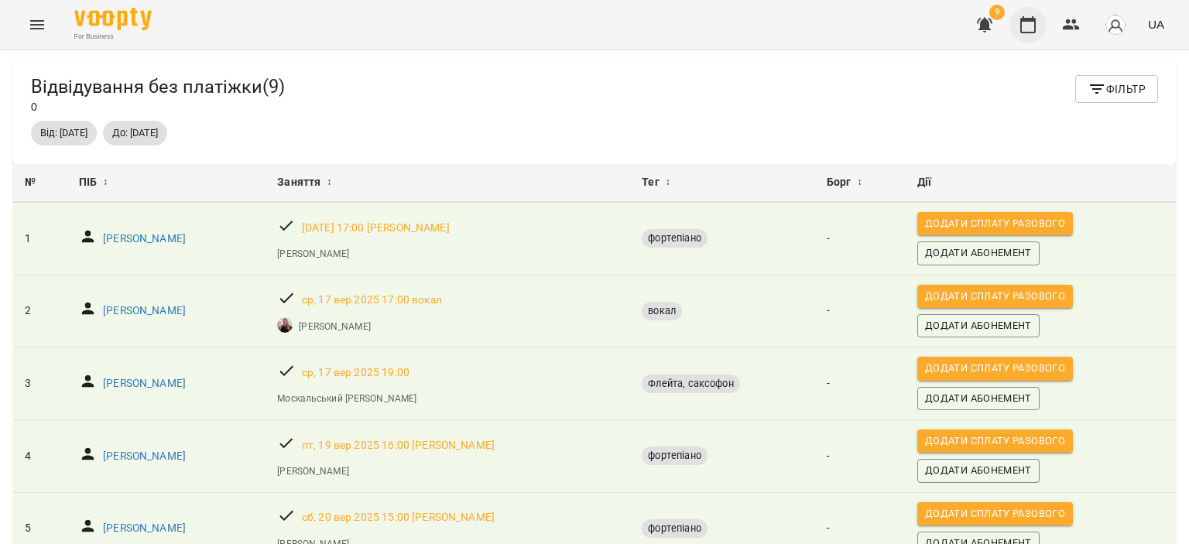
click at [1037, 36] on button "button" at bounding box center [1028, 24] width 37 height 37
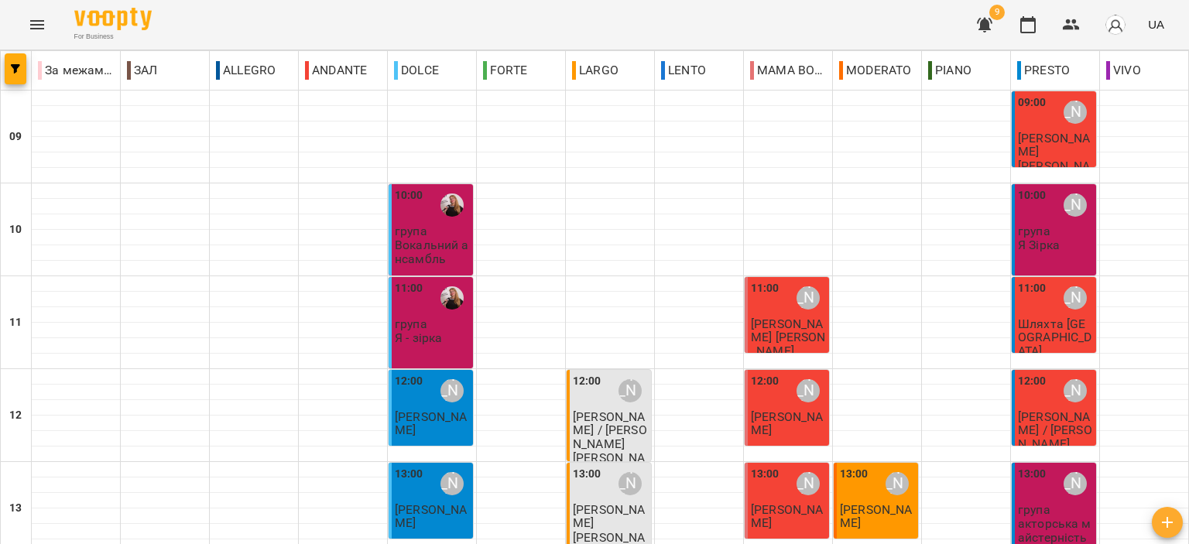
scroll to position [465, 0]
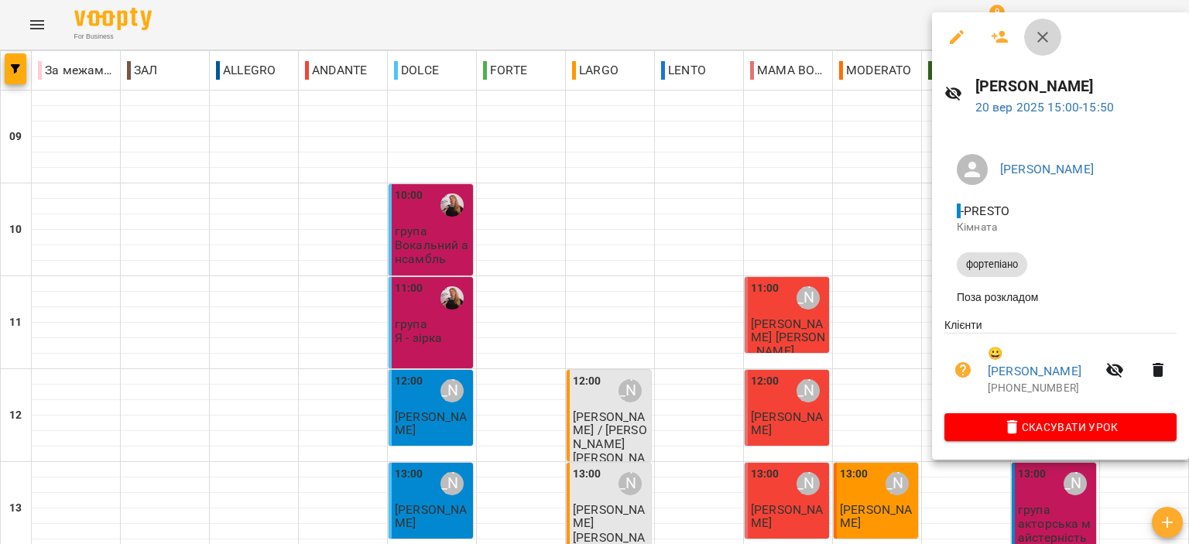
click at [1045, 48] on button "button" at bounding box center [1042, 37] width 37 height 37
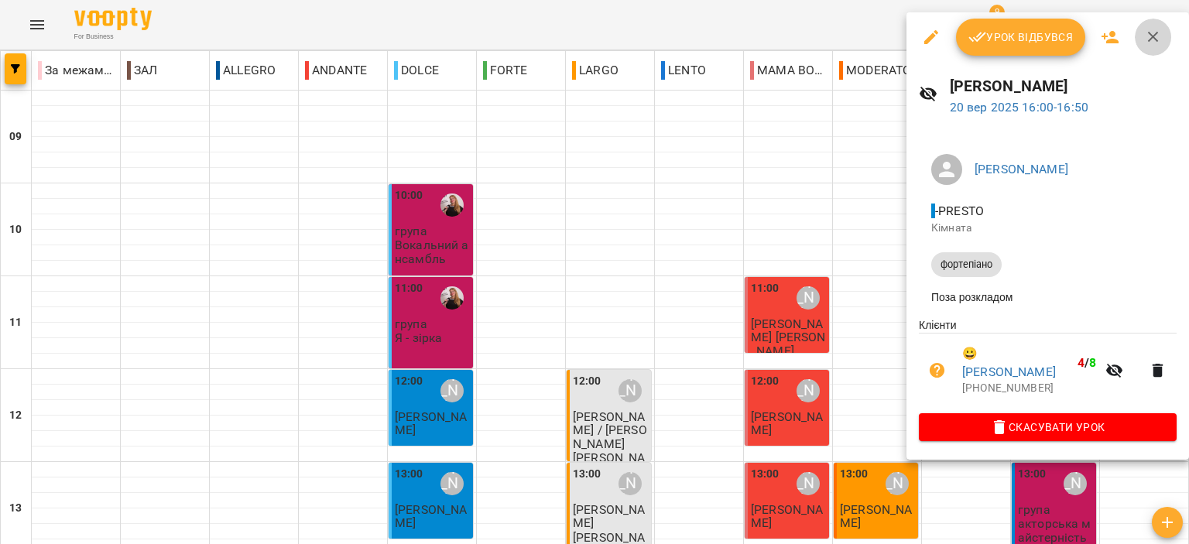
click at [1152, 38] on icon "button" at bounding box center [1153, 37] width 11 height 11
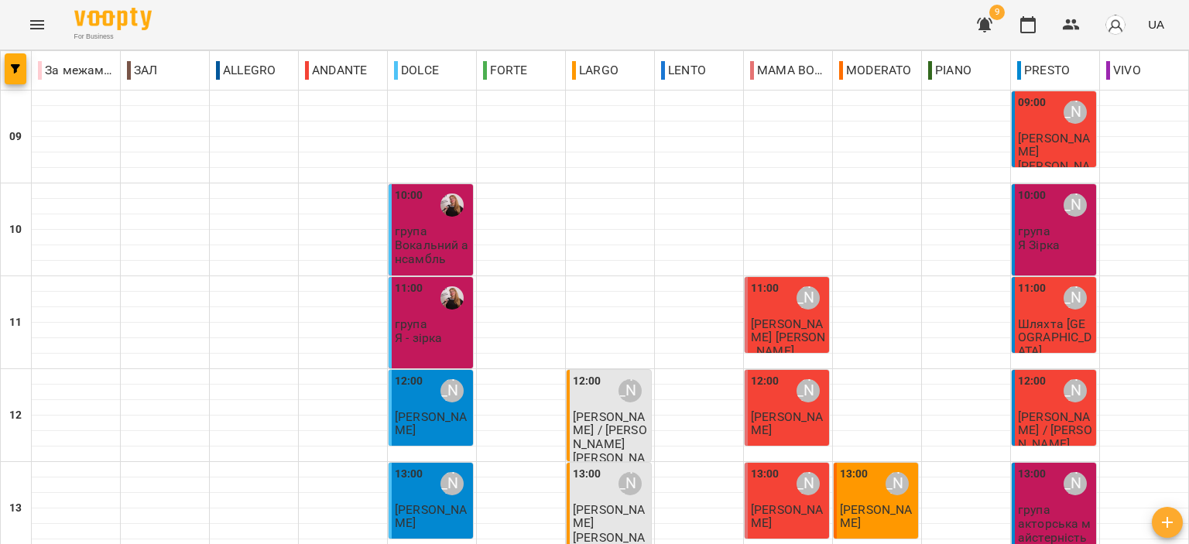
scroll to position [542, 0]
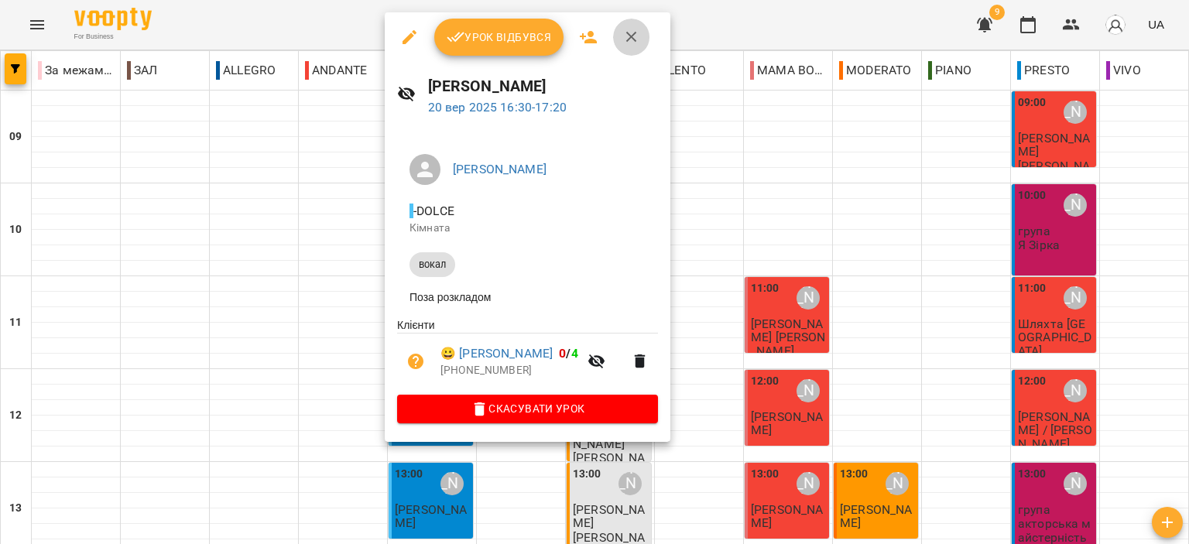
click at [632, 36] on icon "button" at bounding box center [632, 37] width 19 height 19
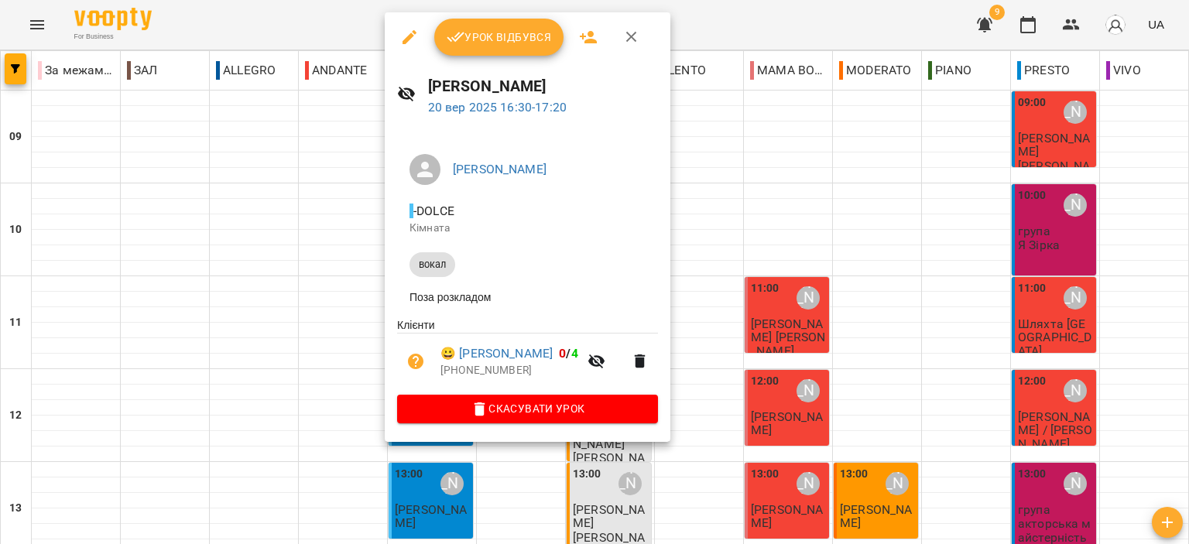
click at [629, 41] on icon "button" at bounding box center [632, 37] width 19 height 19
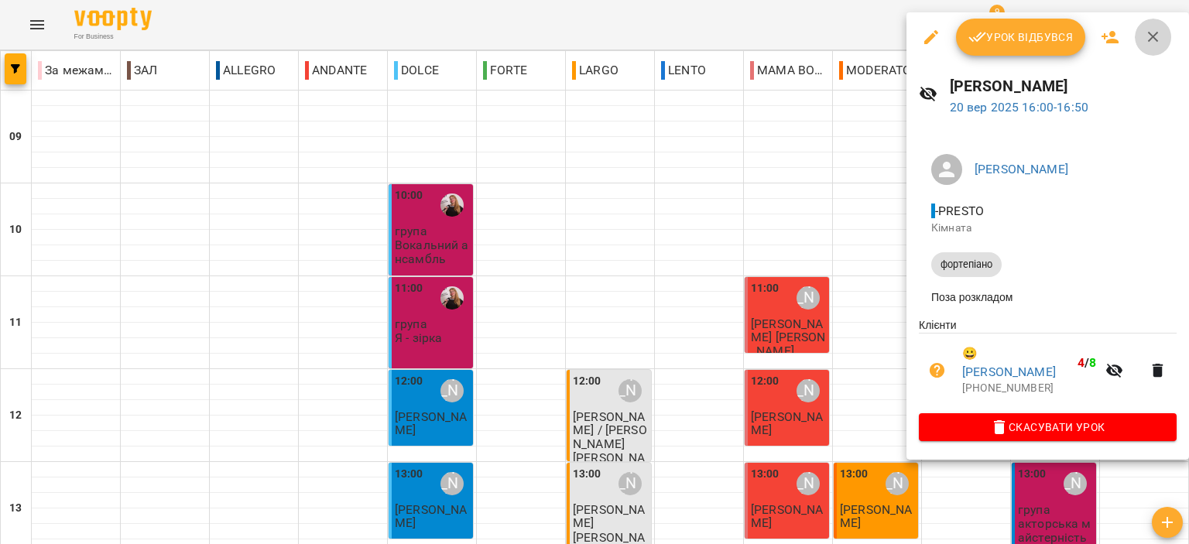
click at [1144, 37] on icon "button" at bounding box center [1153, 37] width 19 height 19
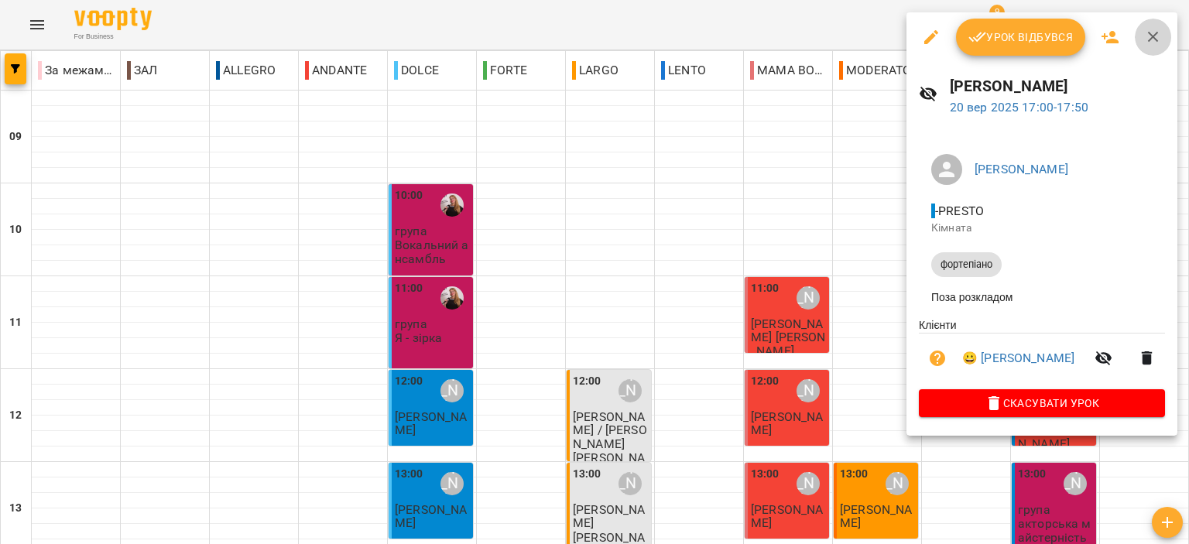
click at [1150, 36] on icon "button" at bounding box center [1153, 37] width 11 height 11
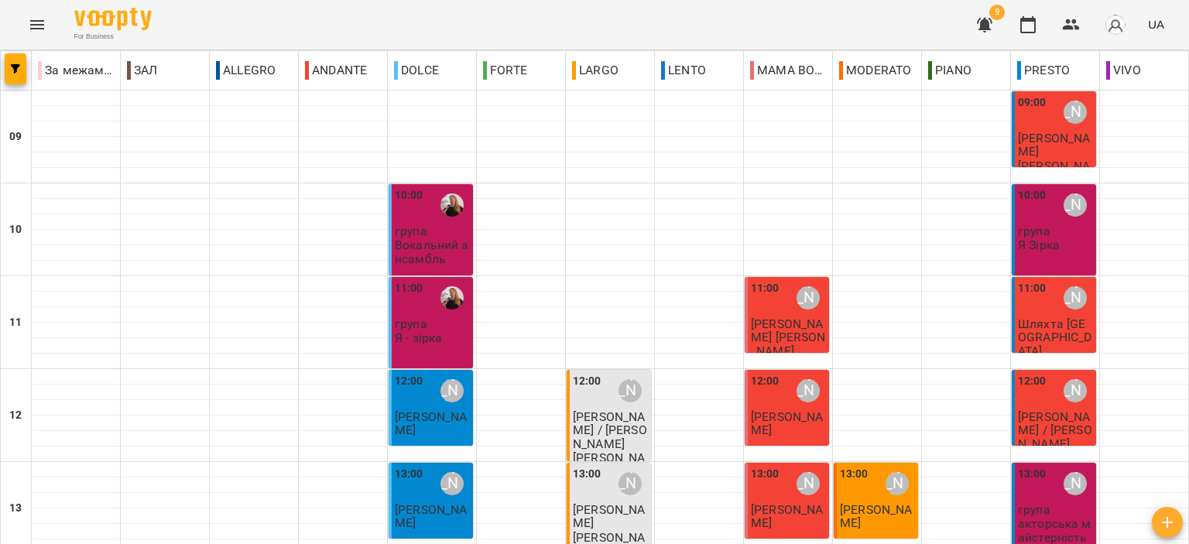
scroll to position [697, 0]
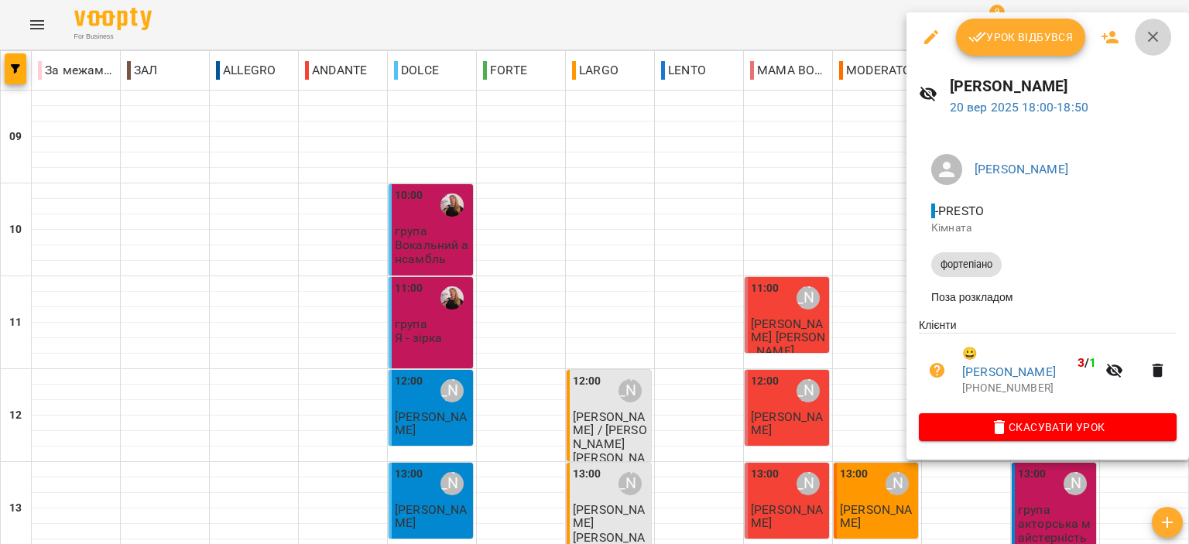
click at [1155, 39] on icon "button" at bounding box center [1153, 37] width 11 height 11
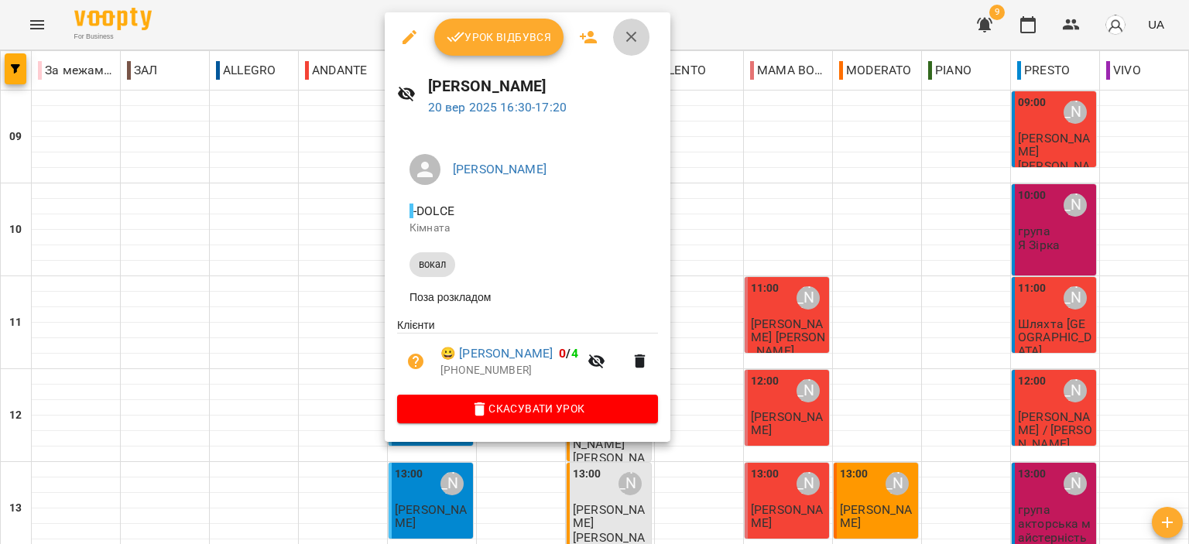
click at [629, 38] on icon "button" at bounding box center [631, 37] width 11 height 11
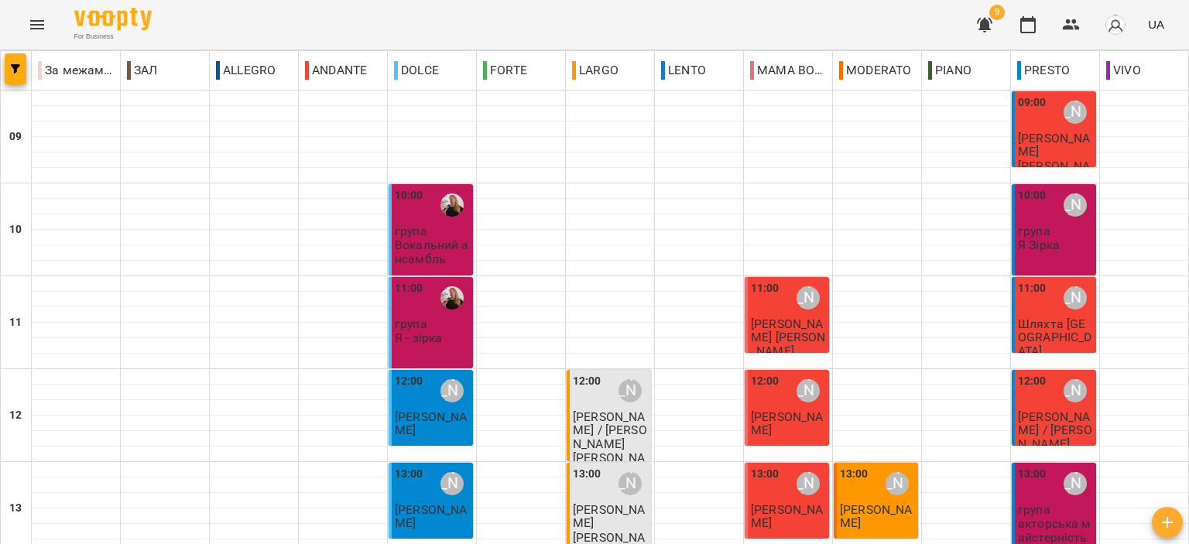
scroll to position [619, 0]
